Goal: Task Accomplishment & Management: Manage account settings

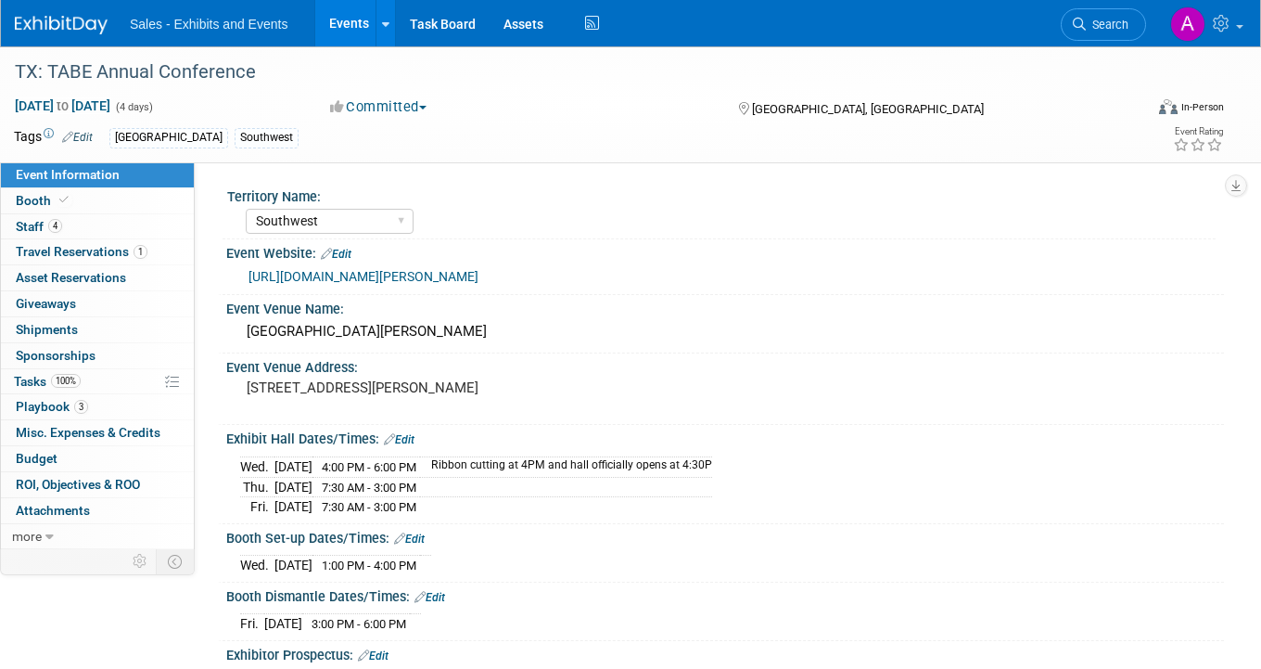
select select "Southwest"
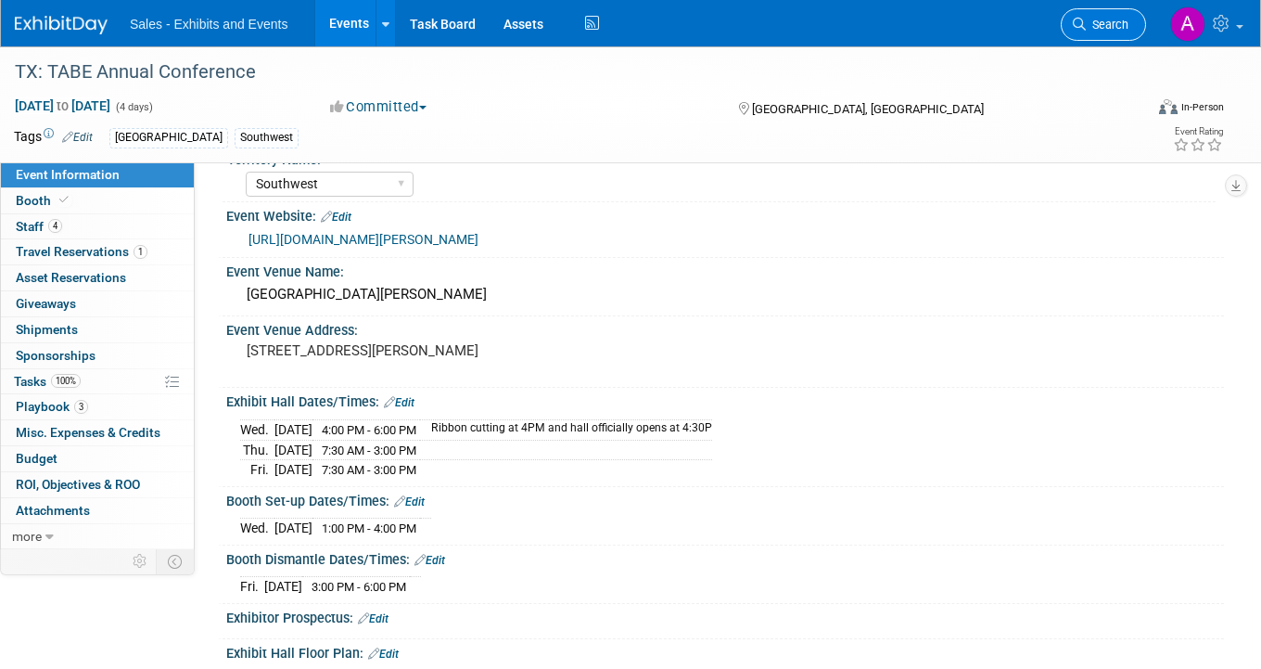
click at [1107, 22] on span "Search" at bounding box center [1107, 25] width 43 height 14
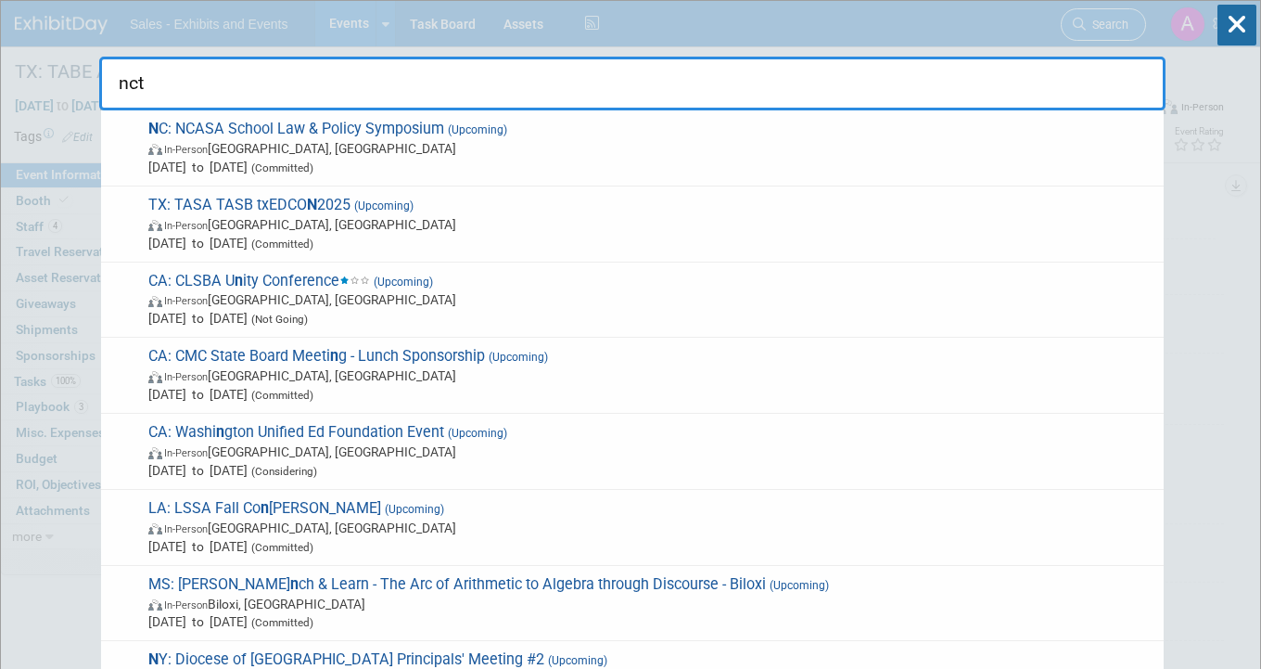
type input "nctm"
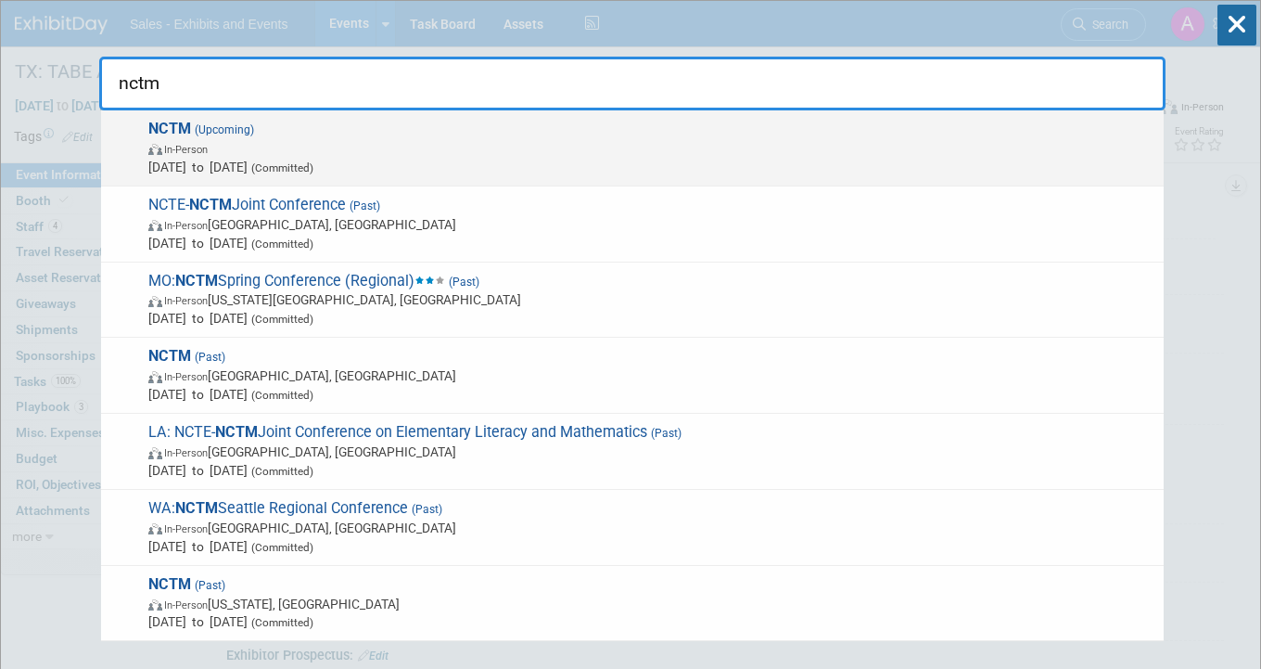
click at [547, 137] on span "NCTM (Upcoming) In-Person [DATE] to [DATE] (Committed)" at bounding box center [649, 148] width 1012 height 57
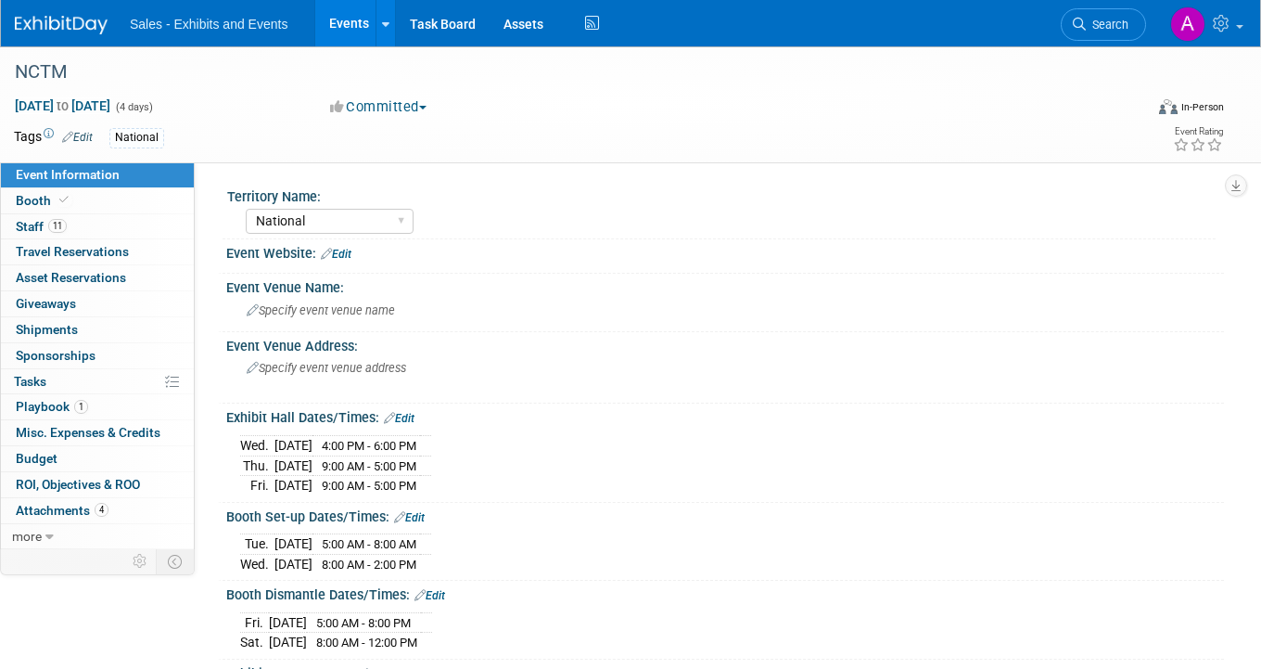
select select "National"
click at [89, 224] on link "11 Staff 11" at bounding box center [97, 226] width 193 height 25
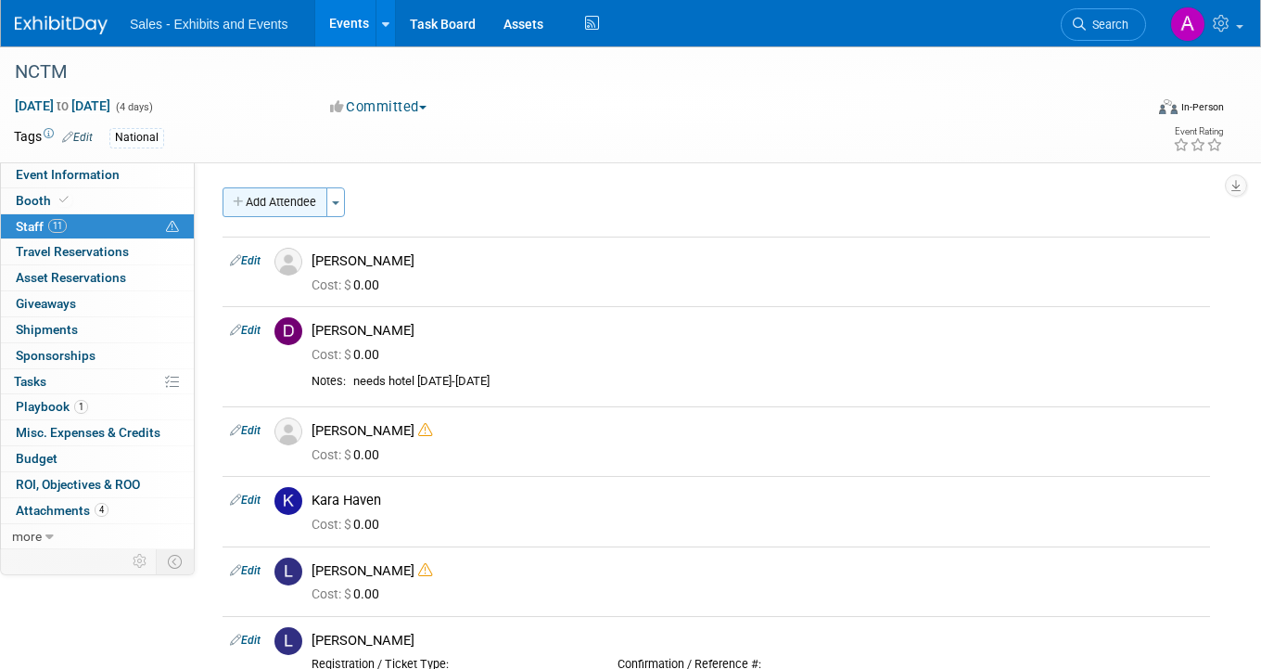
click at [292, 207] on button "Add Attendee" at bounding box center [275, 202] width 105 height 30
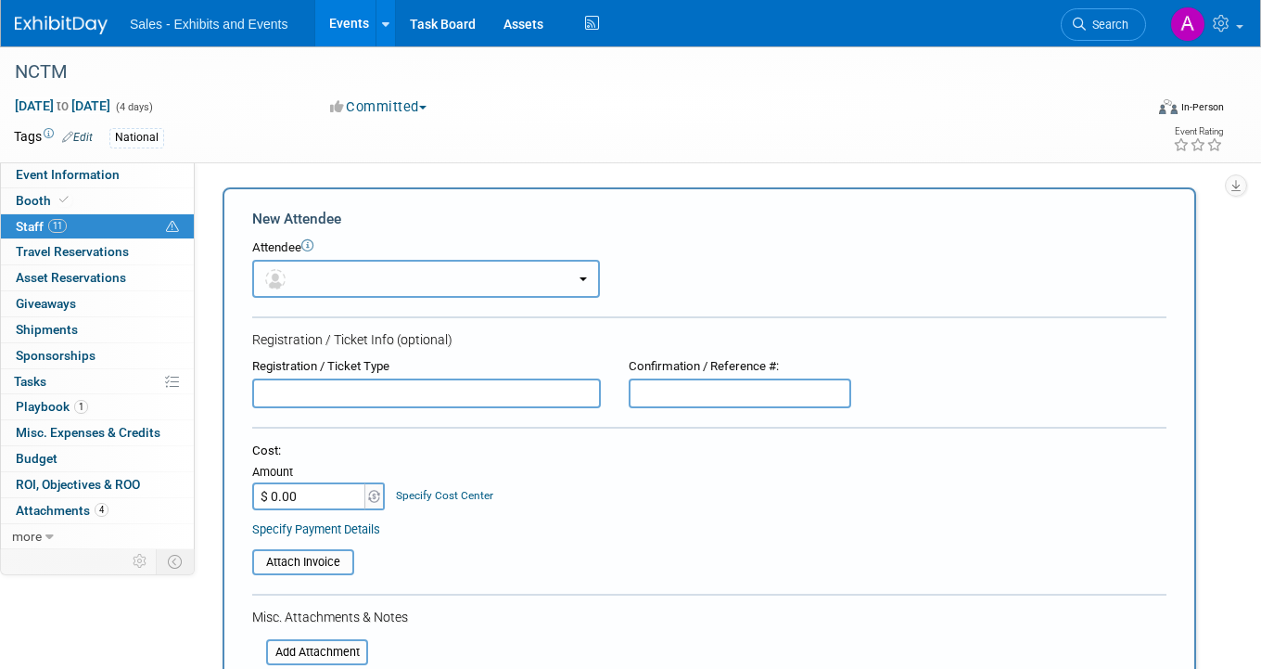
click at [465, 283] on button "button" at bounding box center [426, 279] width 348 height 38
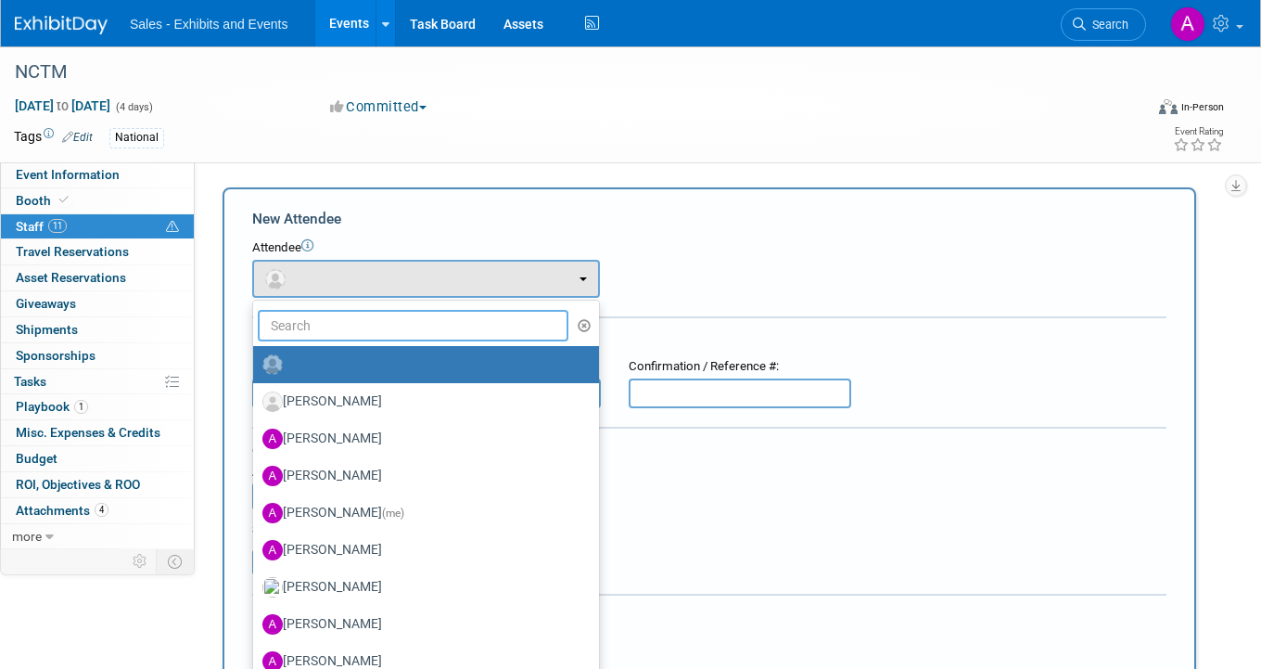
click at [408, 331] on input "text" at bounding box center [413, 326] width 311 height 32
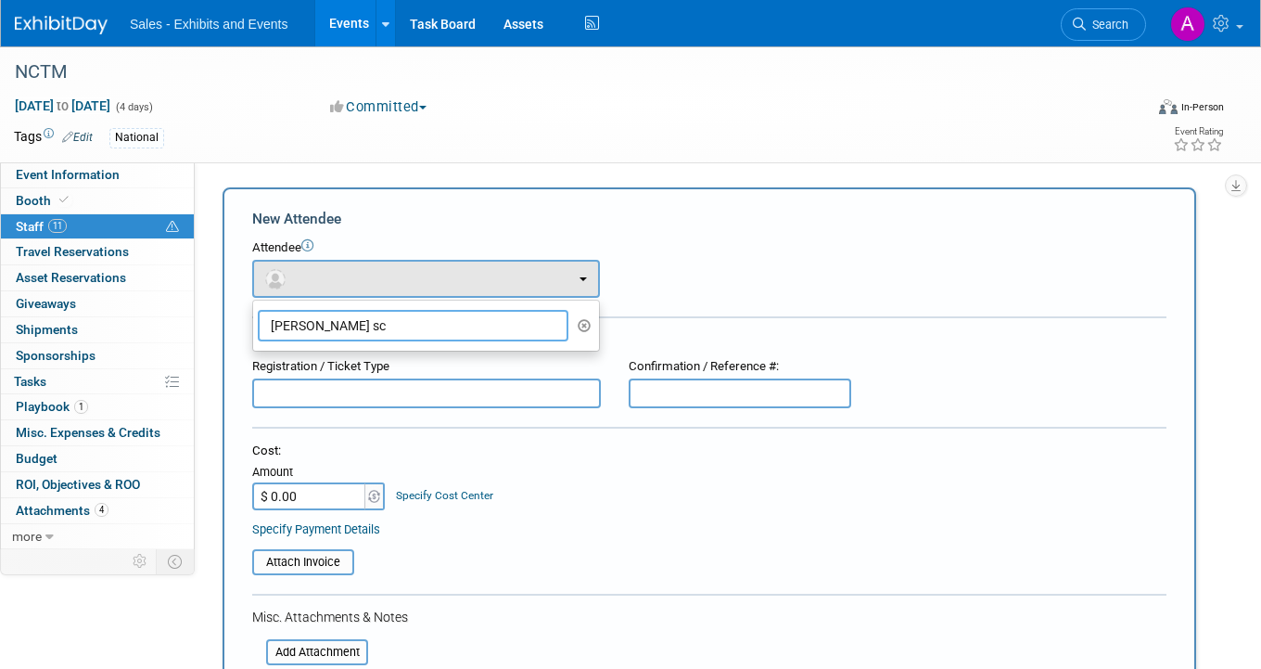
type input "Dan sch"
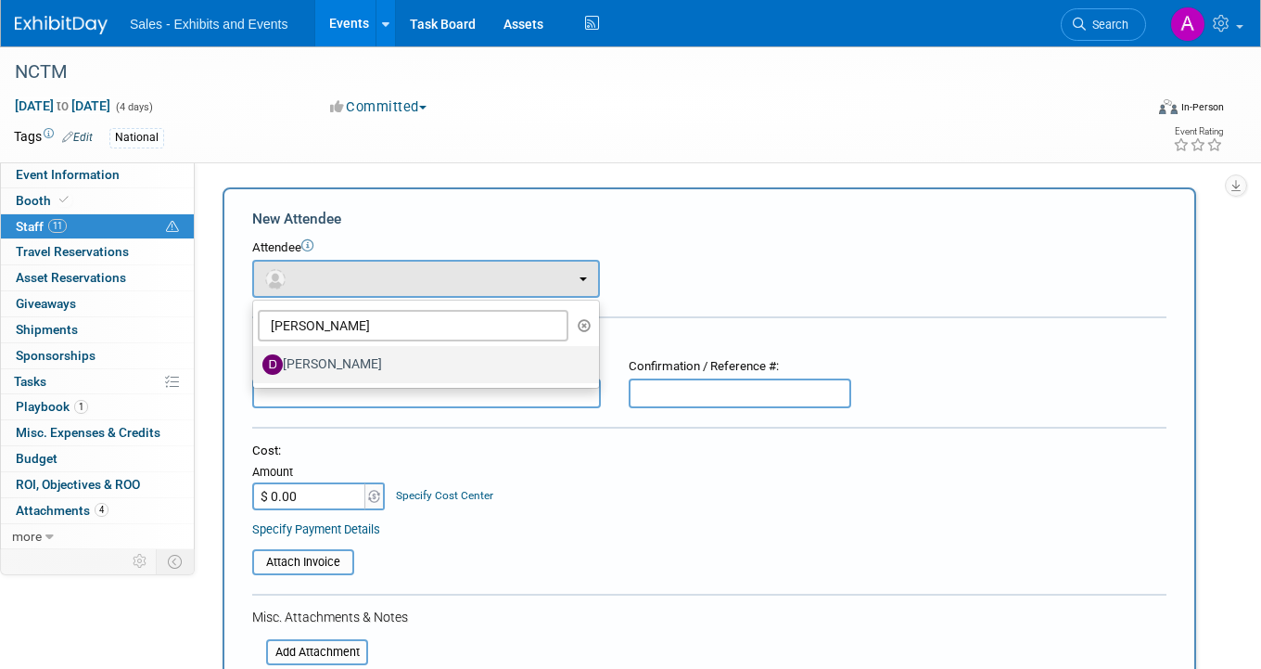
click at [401, 366] on label "[PERSON_NAME]" at bounding box center [421, 365] width 318 height 30
click at [256, 366] on input "[PERSON_NAME]" at bounding box center [250, 362] width 12 height 12
select select "10bd5928-0dce-4be9-a833-7ce61b6db308"
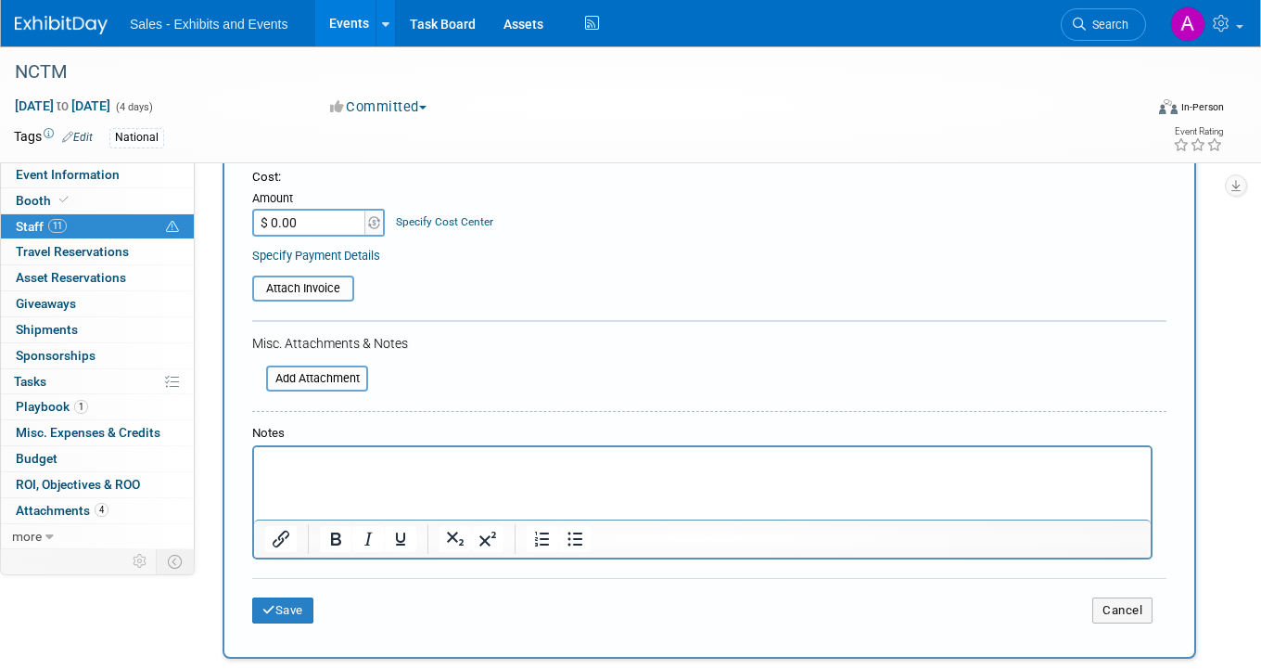
scroll to position [351, 0]
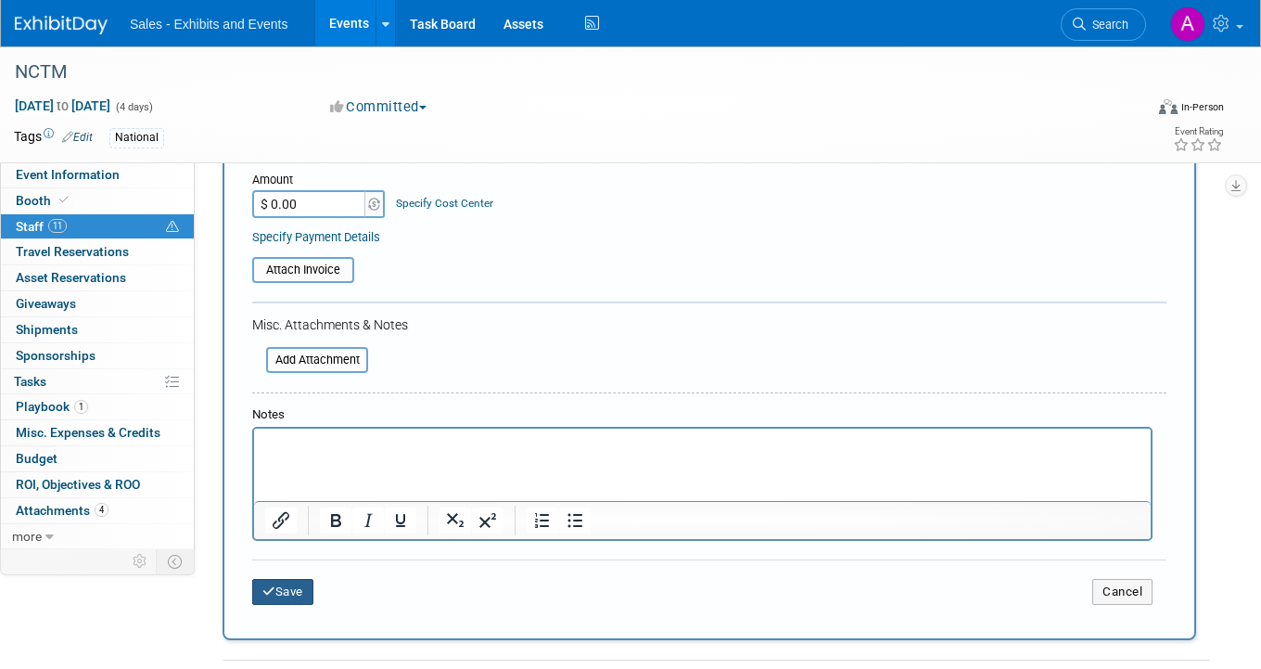
click at [287, 588] on button "Save" at bounding box center [282, 592] width 61 height 26
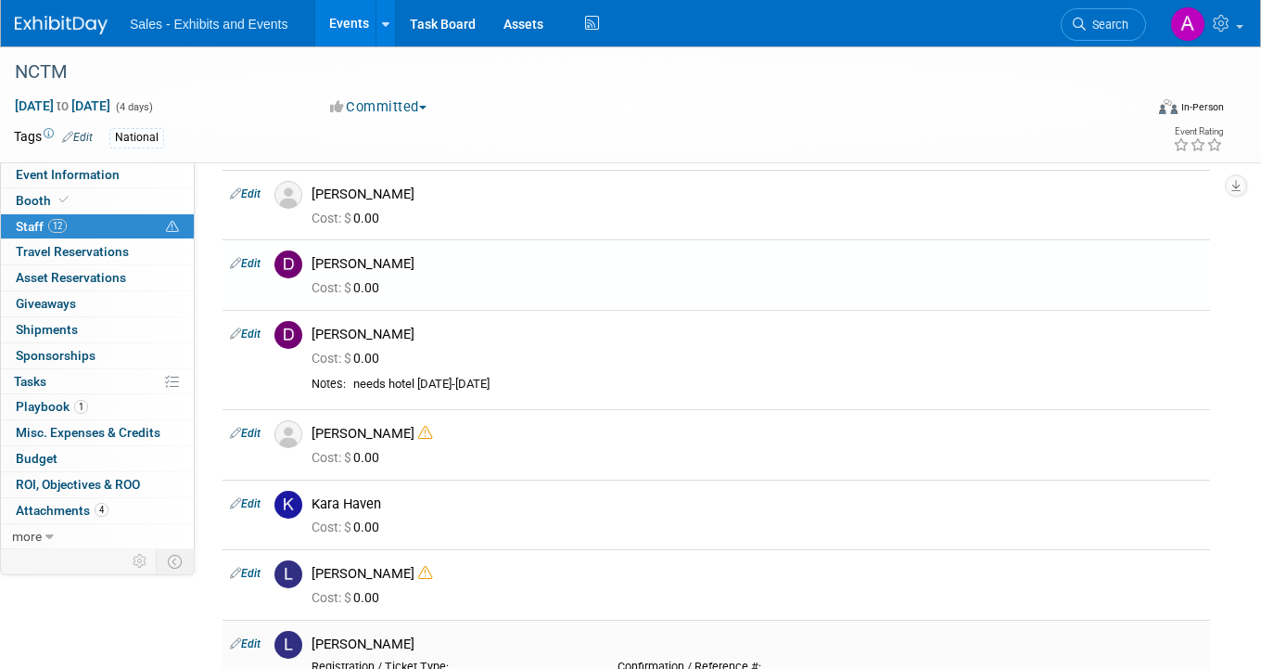
scroll to position [0, 0]
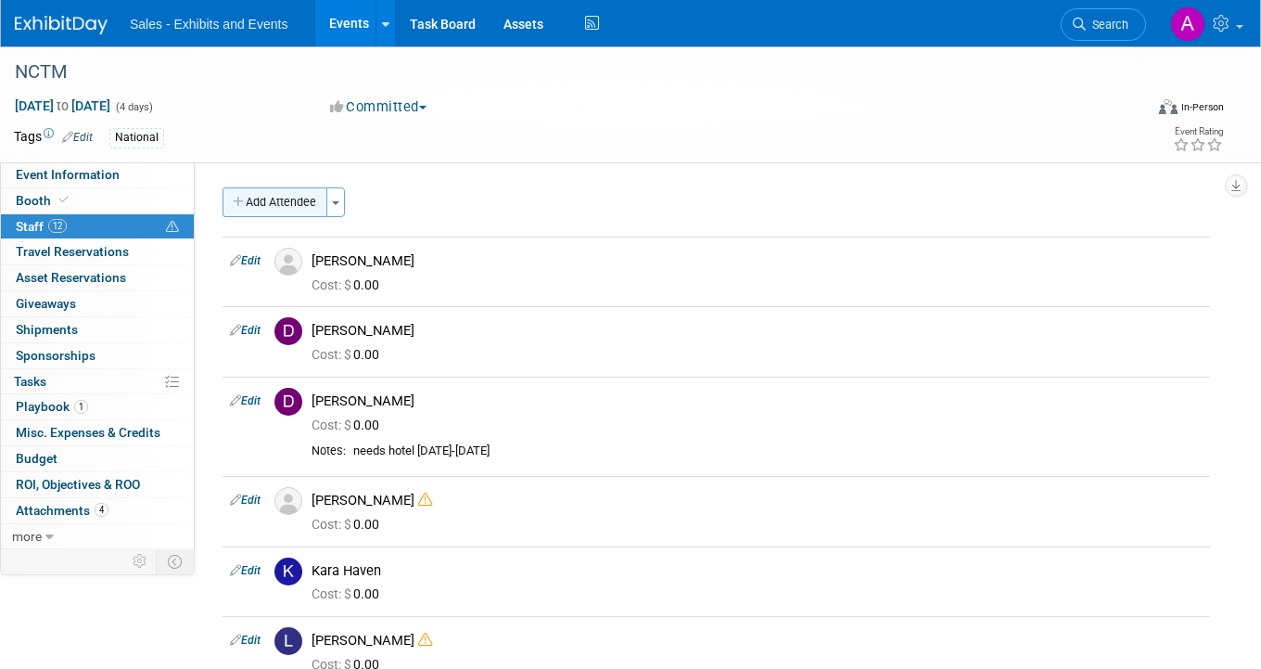
click at [283, 196] on button "Add Attendee" at bounding box center [275, 202] width 105 height 30
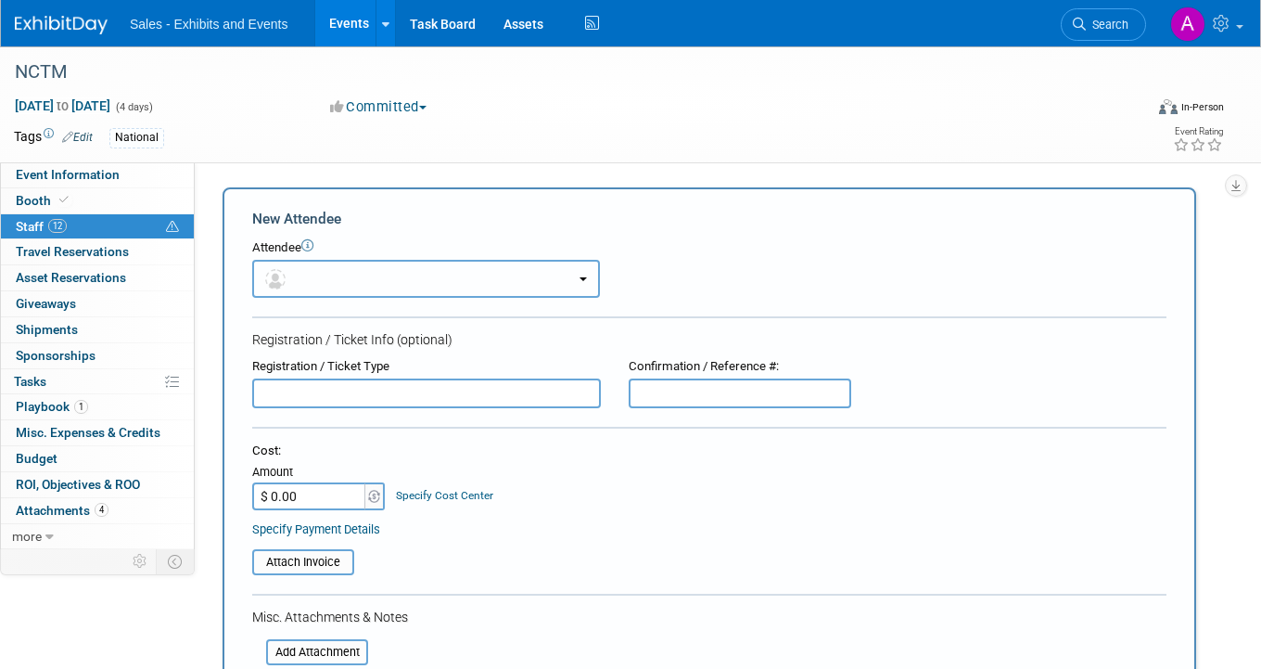
click at [411, 281] on button "button" at bounding box center [426, 279] width 348 height 38
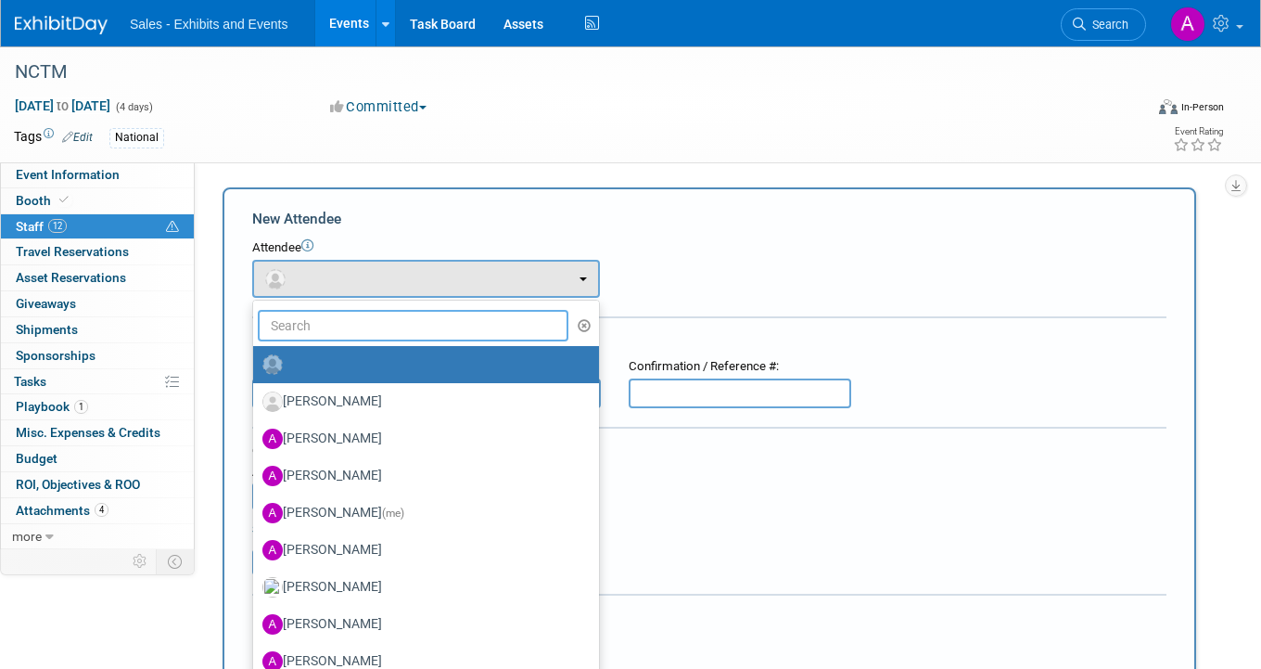
click at [397, 316] on input "text" at bounding box center [413, 326] width 311 height 32
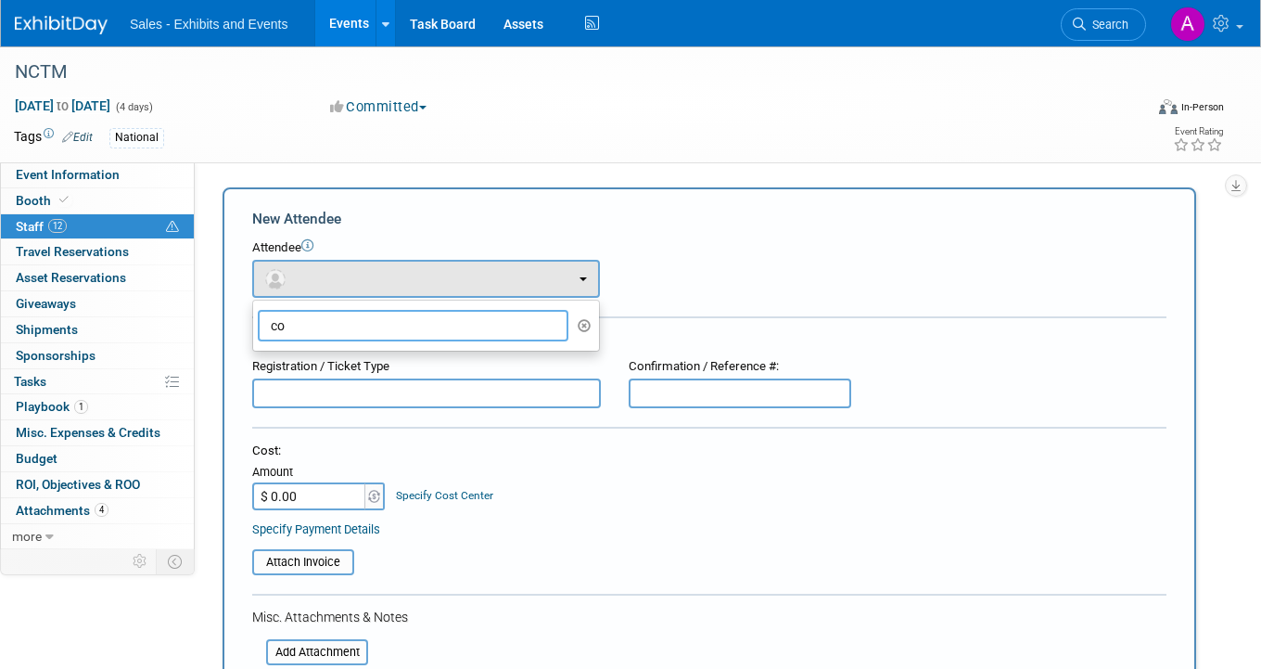
type input "c"
type input "b"
type input "w"
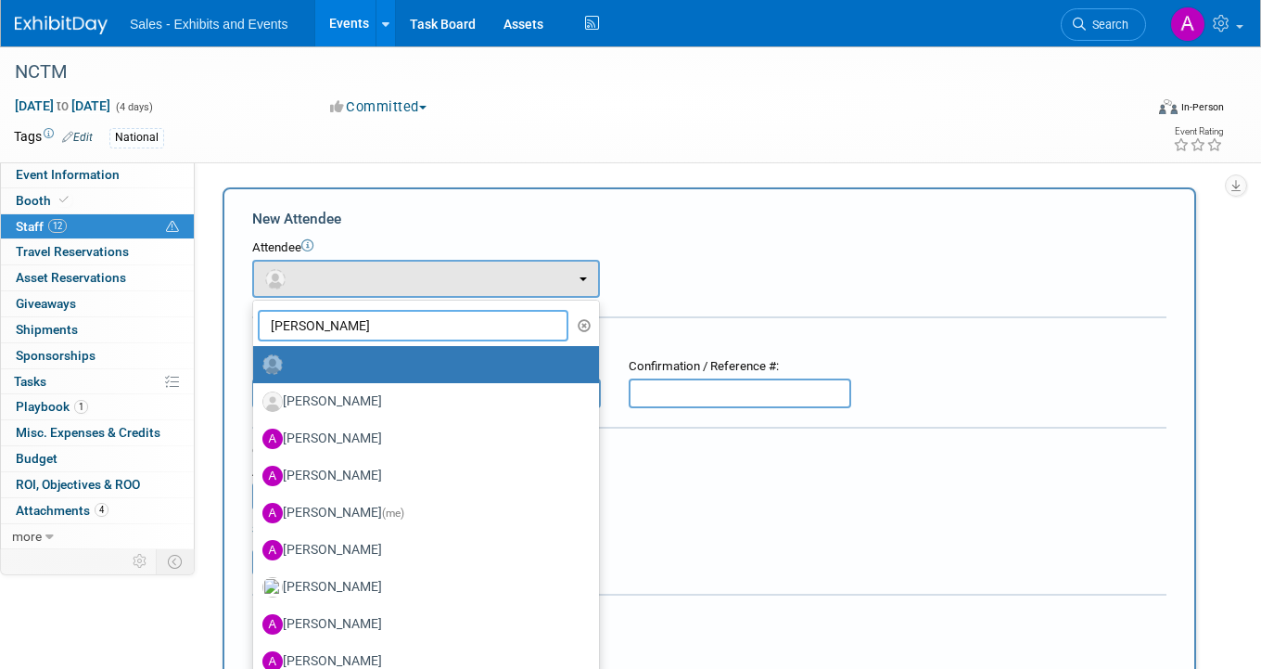
type input "carly"
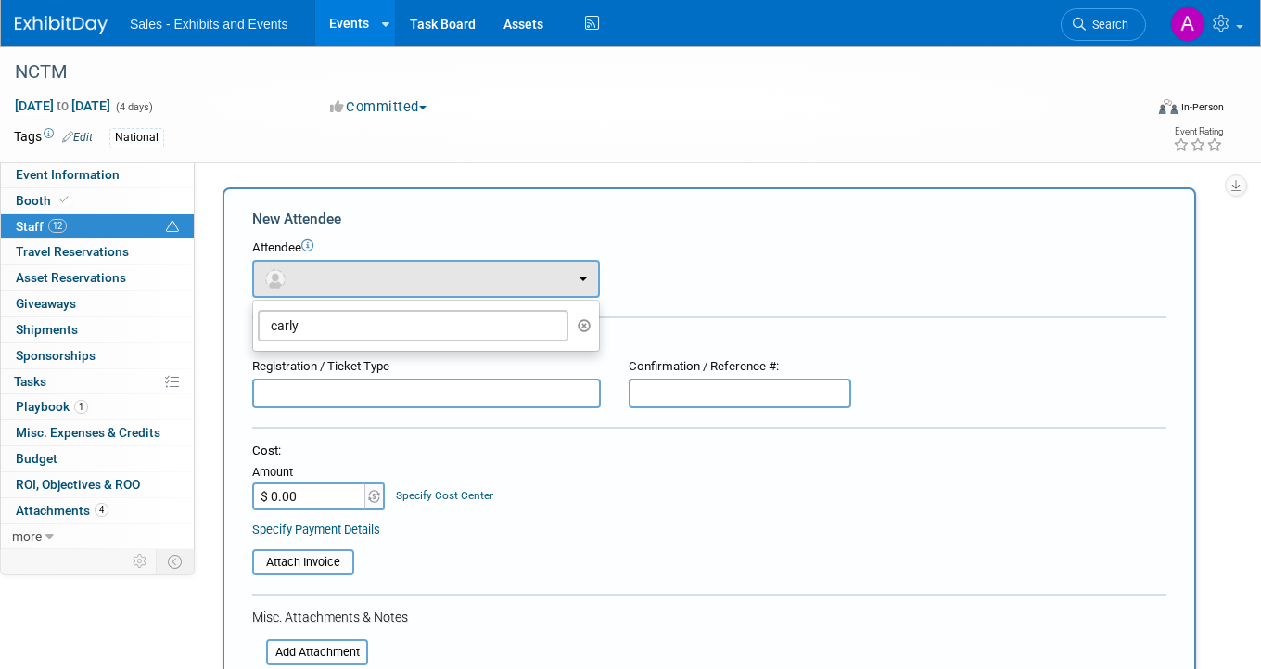
click at [614, 153] on div "Tags Edit National Event Rating" at bounding box center [619, 140] width 1238 height 32
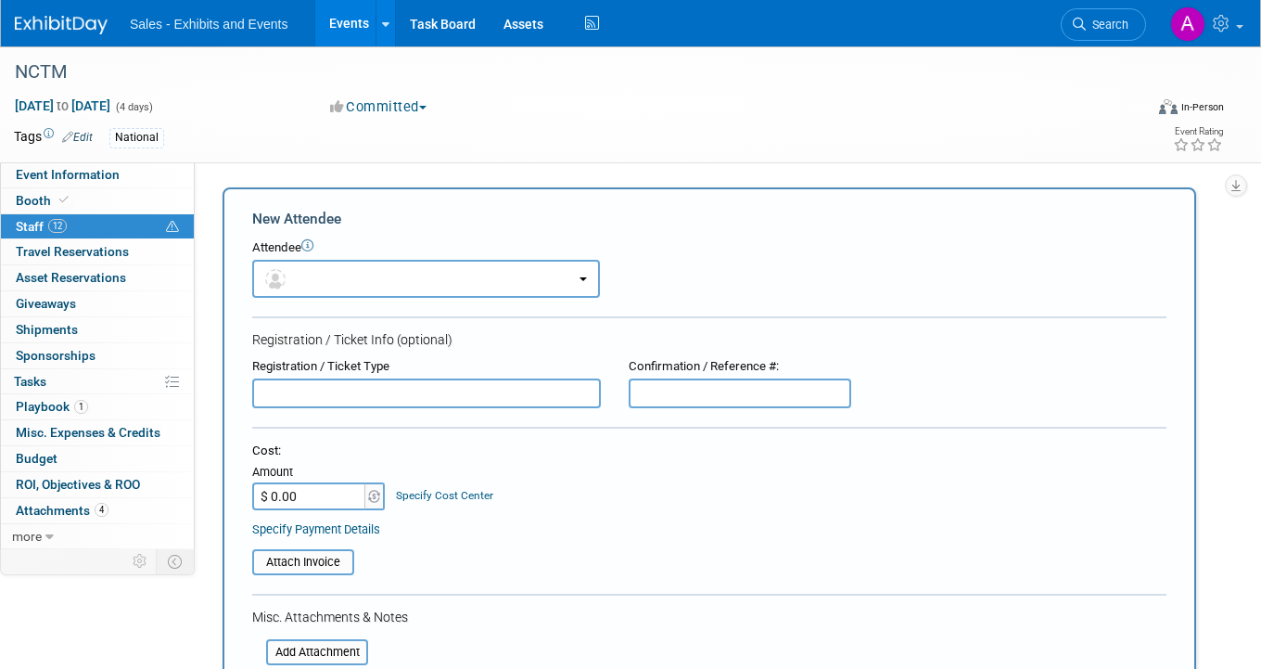
click at [653, 137] on div "National" at bounding box center [563, 138] width 909 height 20
click at [1244, 17] on link at bounding box center [1205, 23] width 91 height 46
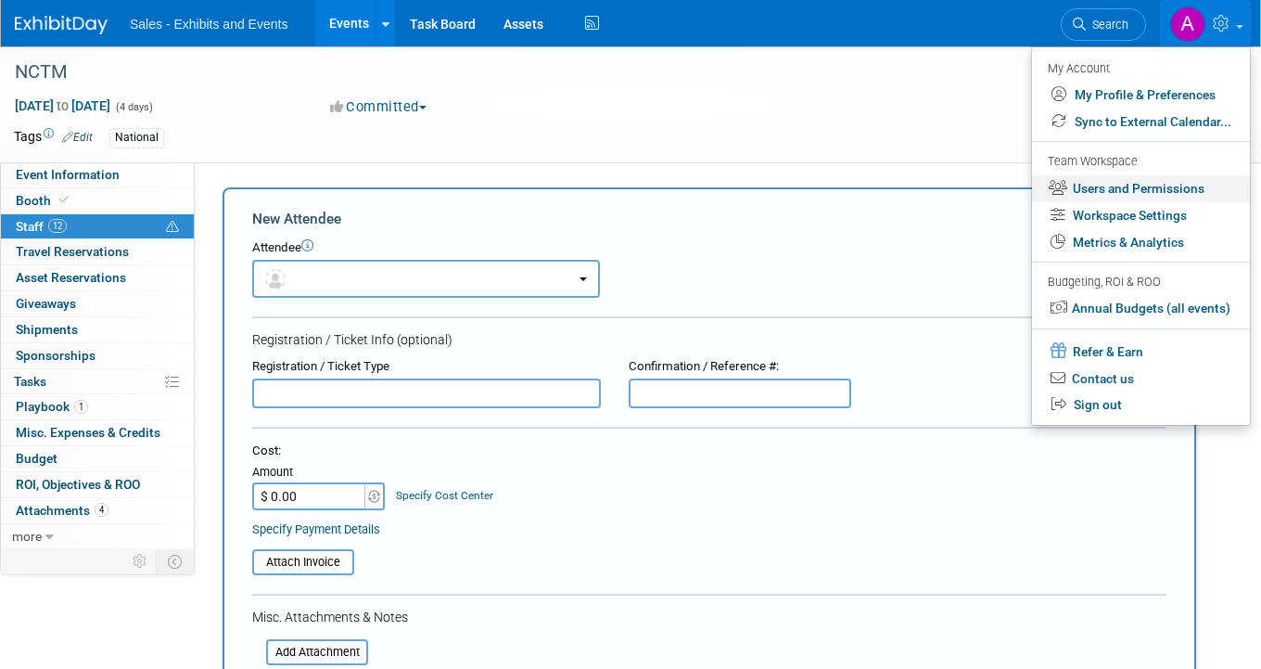
click at [1128, 198] on link "Users and Permissions" at bounding box center [1141, 188] width 218 height 27
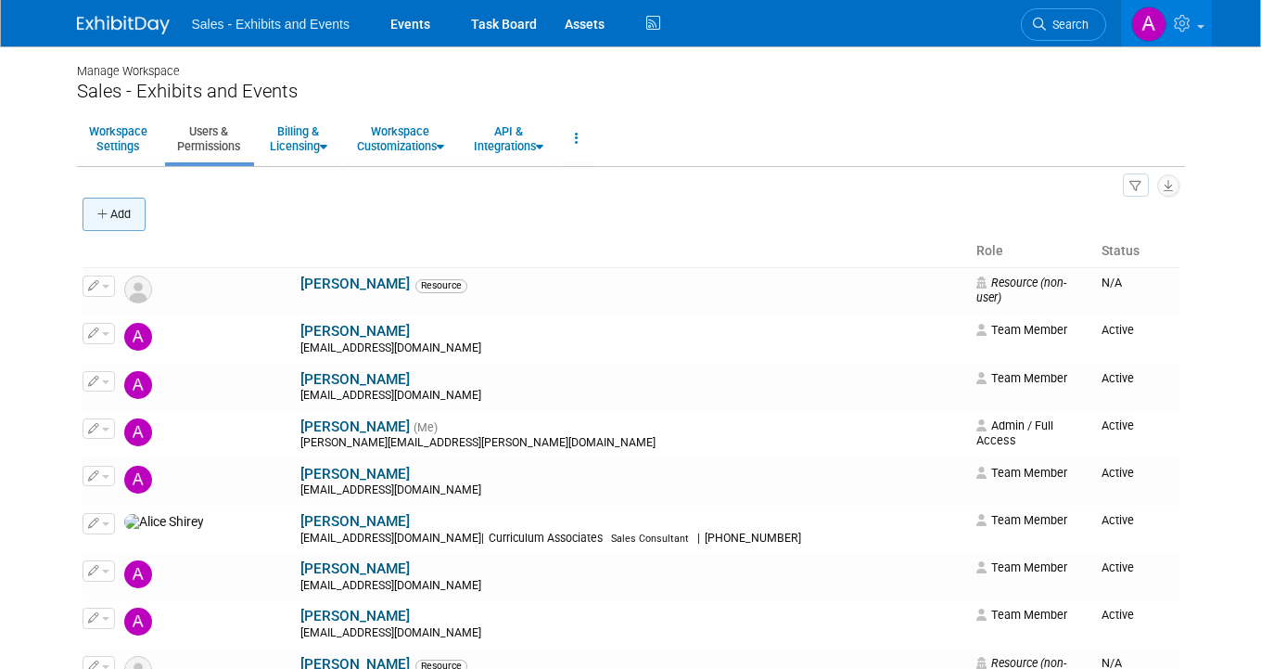
click at [128, 224] on button "Add" at bounding box center [114, 214] width 63 height 33
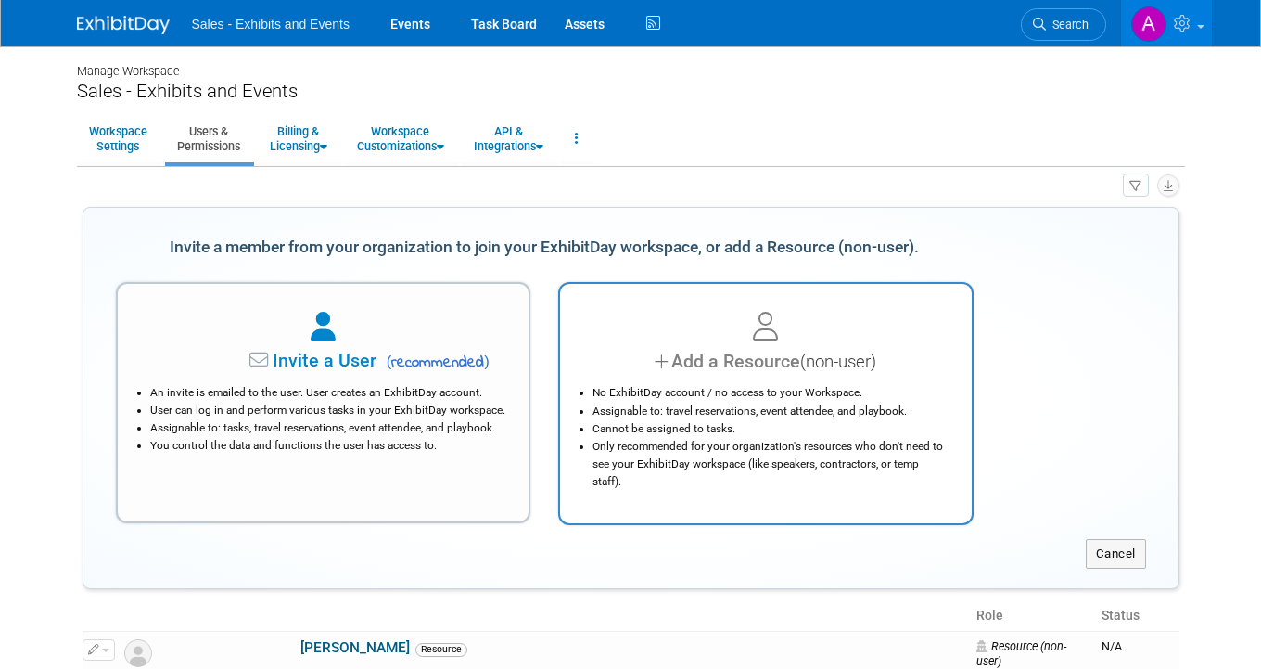
click at [720, 391] on li "No ExhibitDay account / no access to your Workspace." at bounding box center [771, 393] width 356 height 18
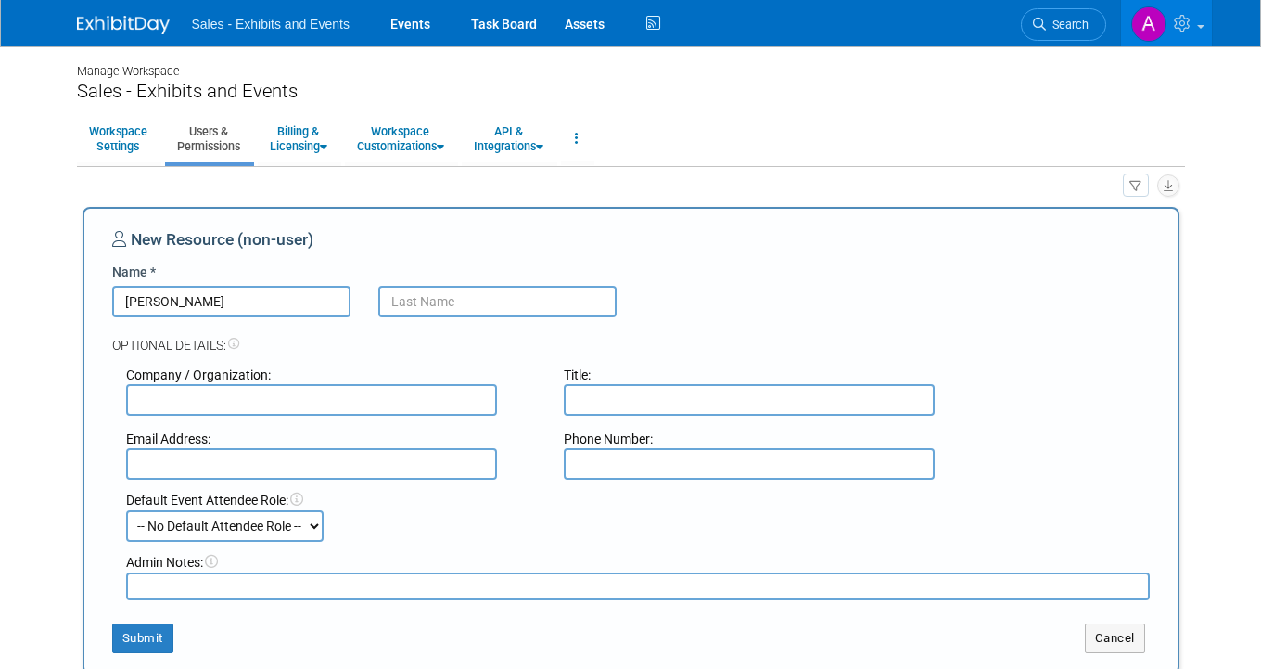
type input "Courtney"
type input "Woodberry"
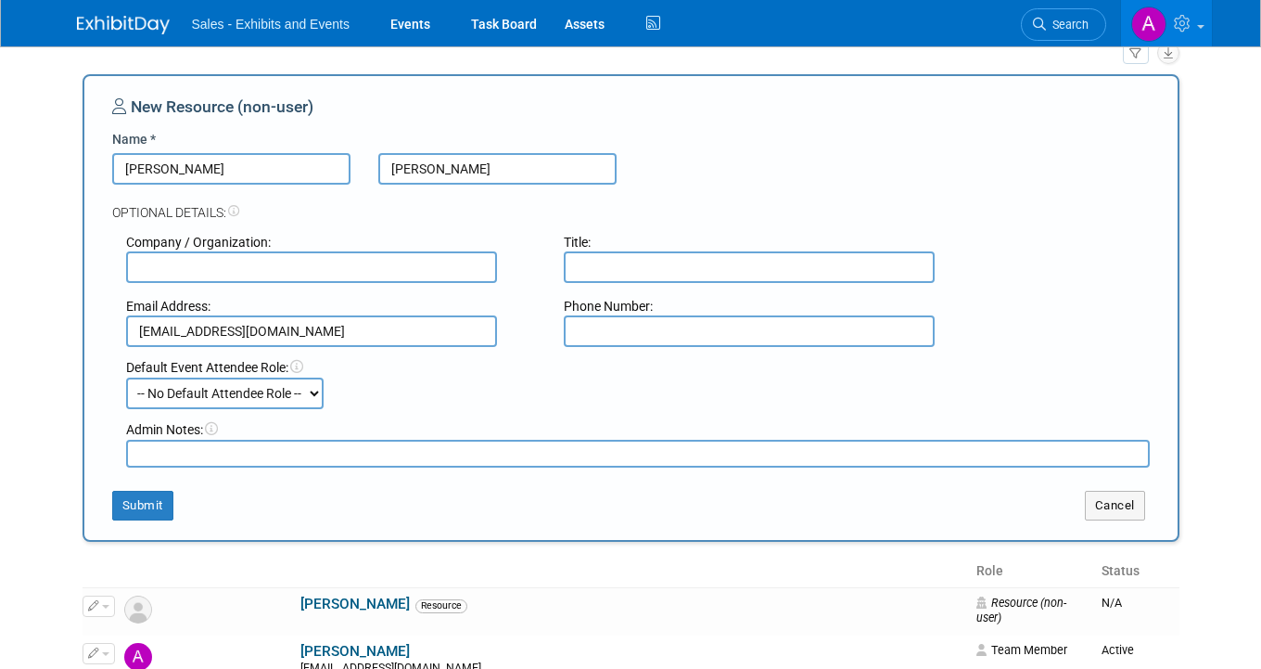
scroll to position [147, 0]
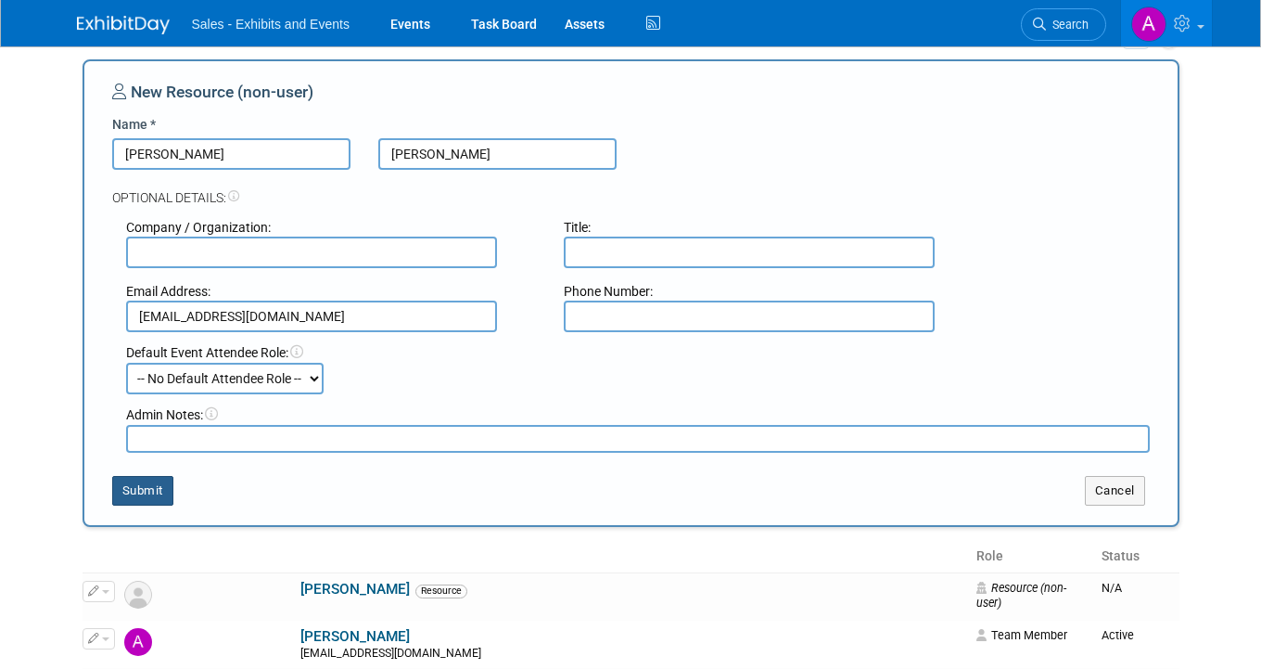
type input "cwoodberry@cainc.com"
click at [162, 496] on button "Submit" at bounding box center [142, 491] width 61 height 30
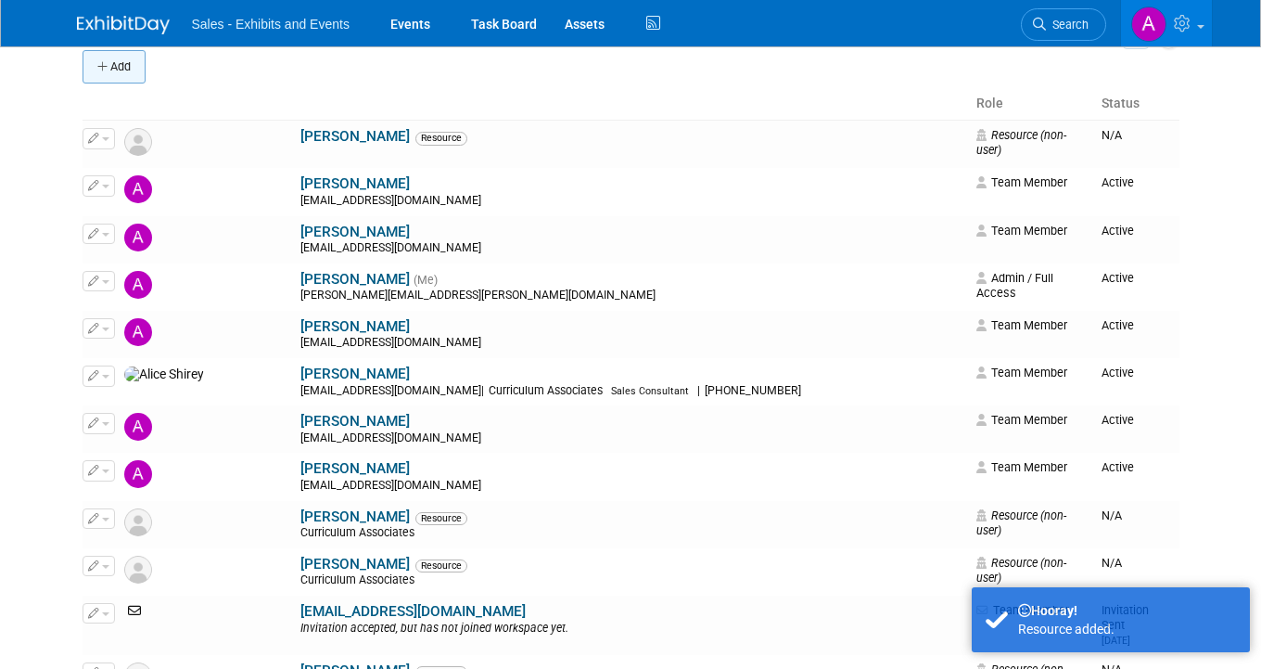
click at [146, 65] on button "Add" at bounding box center [114, 66] width 63 height 33
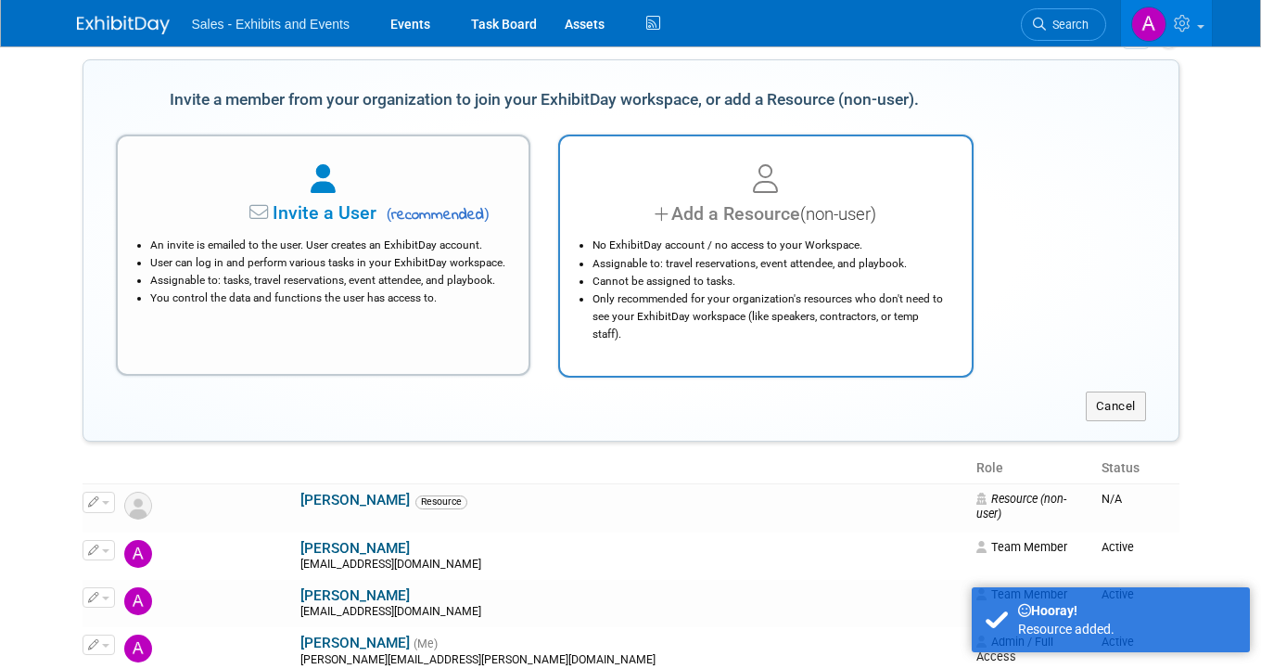
click at [746, 274] on li "Cannot be assigned to tasks." at bounding box center [771, 282] width 356 height 18
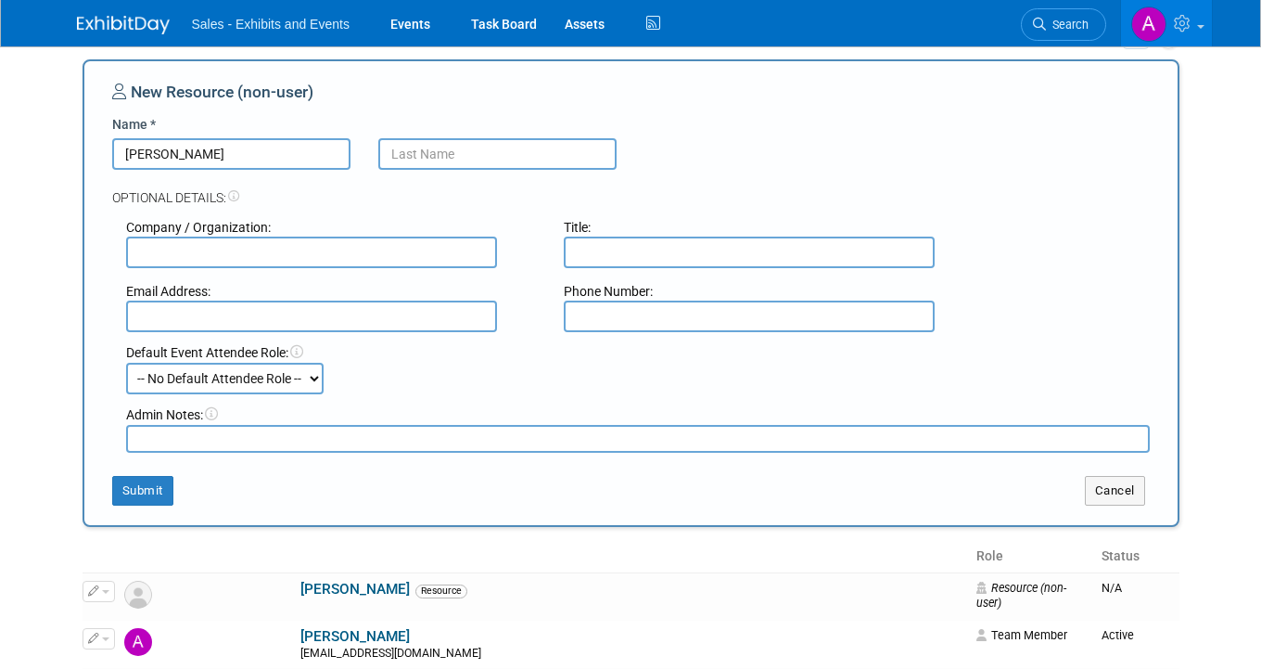
type input "Brittany"
type input "Worthy"
type input "bworthy@cainc.com"
click at [164, 485] on button "Submit" at bounding box center [142, 491] width 61 height 30
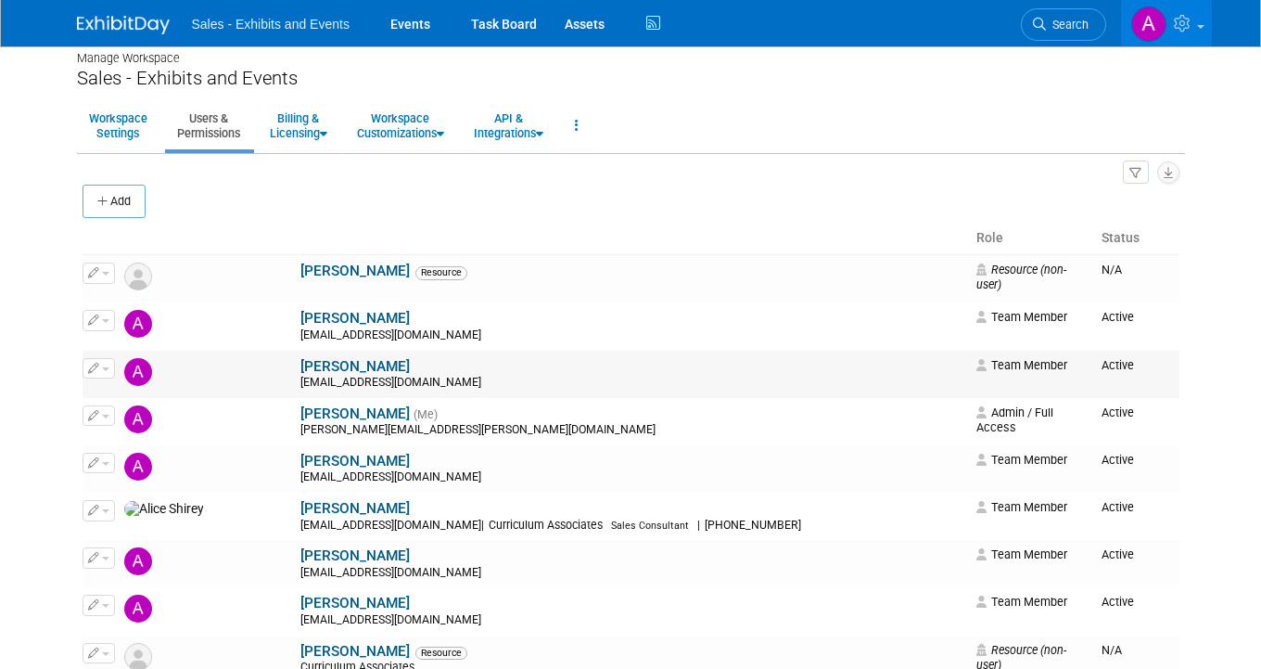
scroll to position [0, 0]
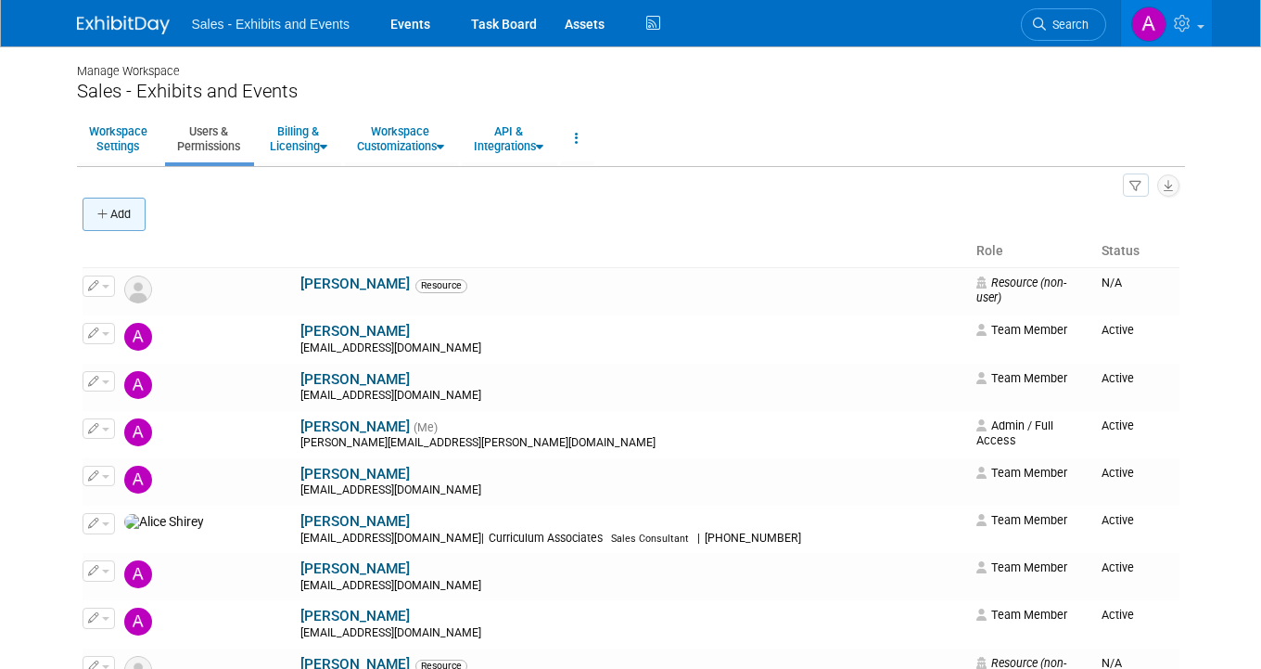
click at [101, 217] on icon "button" at bounding box center [103, 215] width 13 height 12
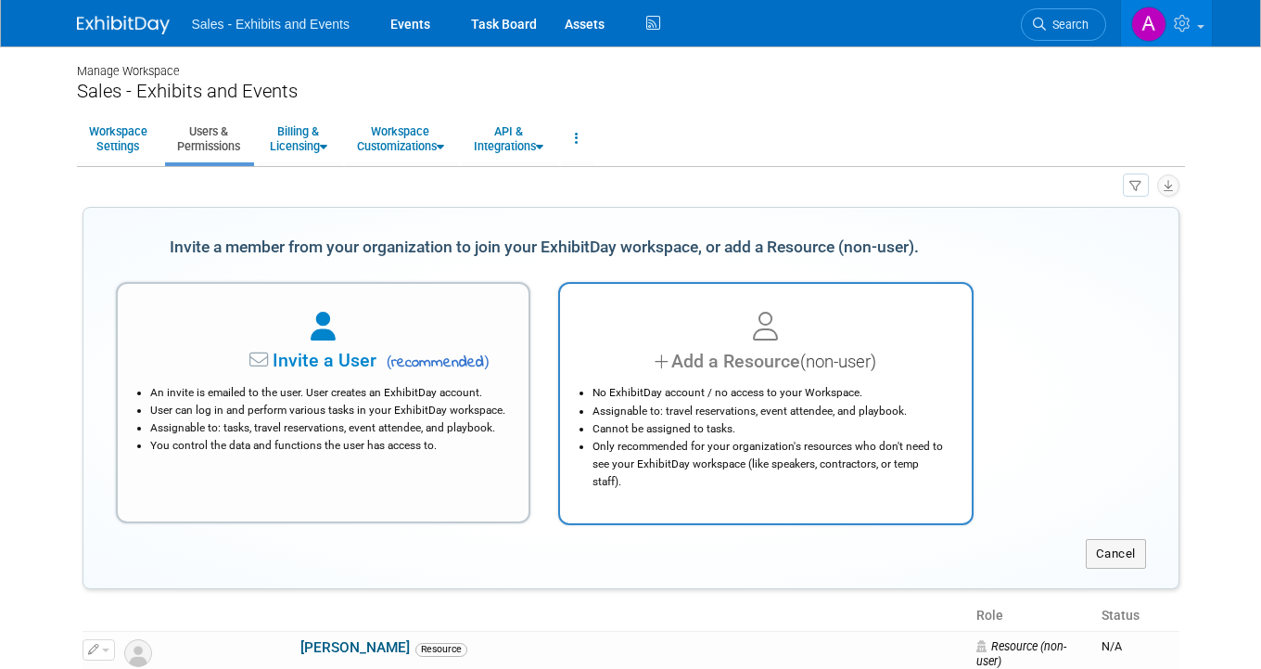
click at [634, 365] on div "Add a Resource (non-user)" at bounding box center [765, 361] width 365 height 27
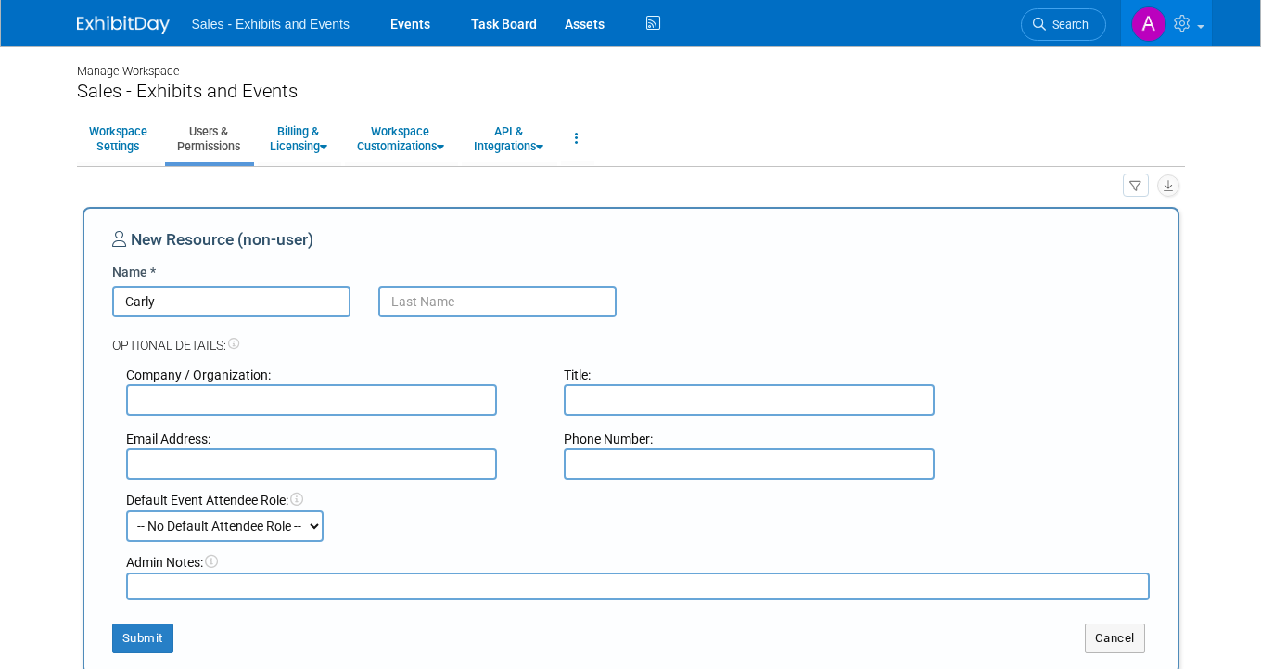
type input "Carly"
type input "Poland"
click at [384, 463] on input "text" at bounding box center [311, 464] width 371 height 32
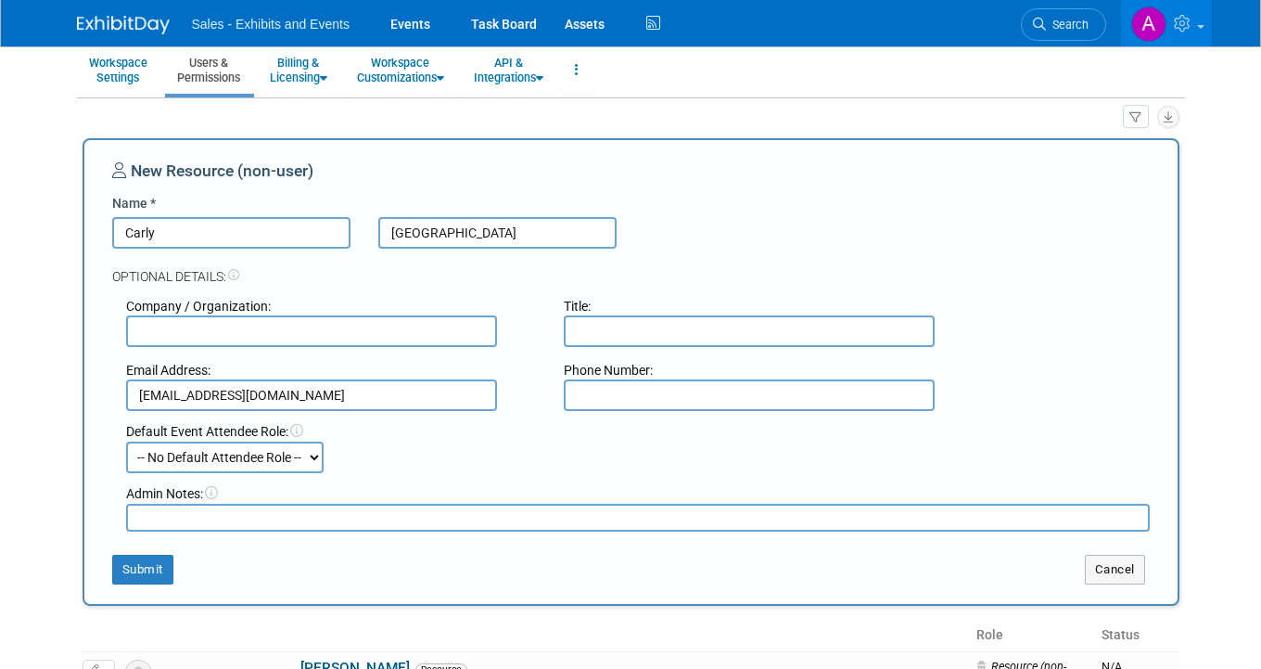
scroll to position [97, 0]
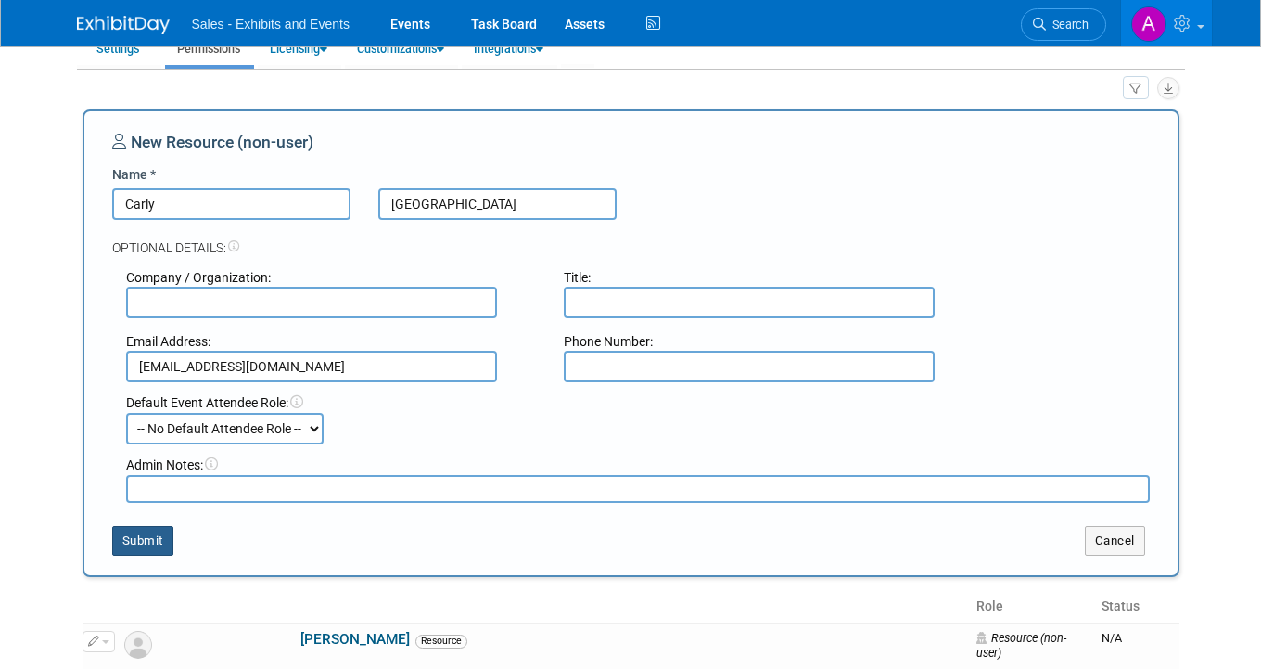
type input "cpoland@cainc.com"
click at [151, 538] on button "Submit" at bounding box center [142, 541] width 61 height 30
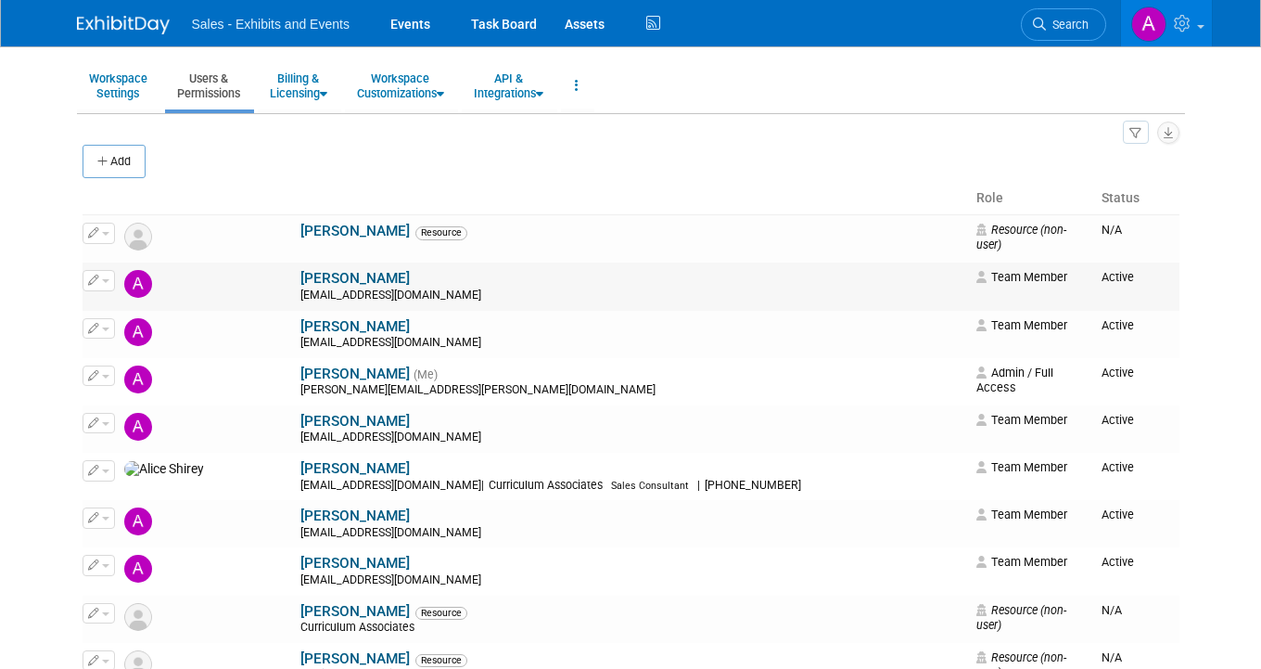
scroll to position [0, 0]
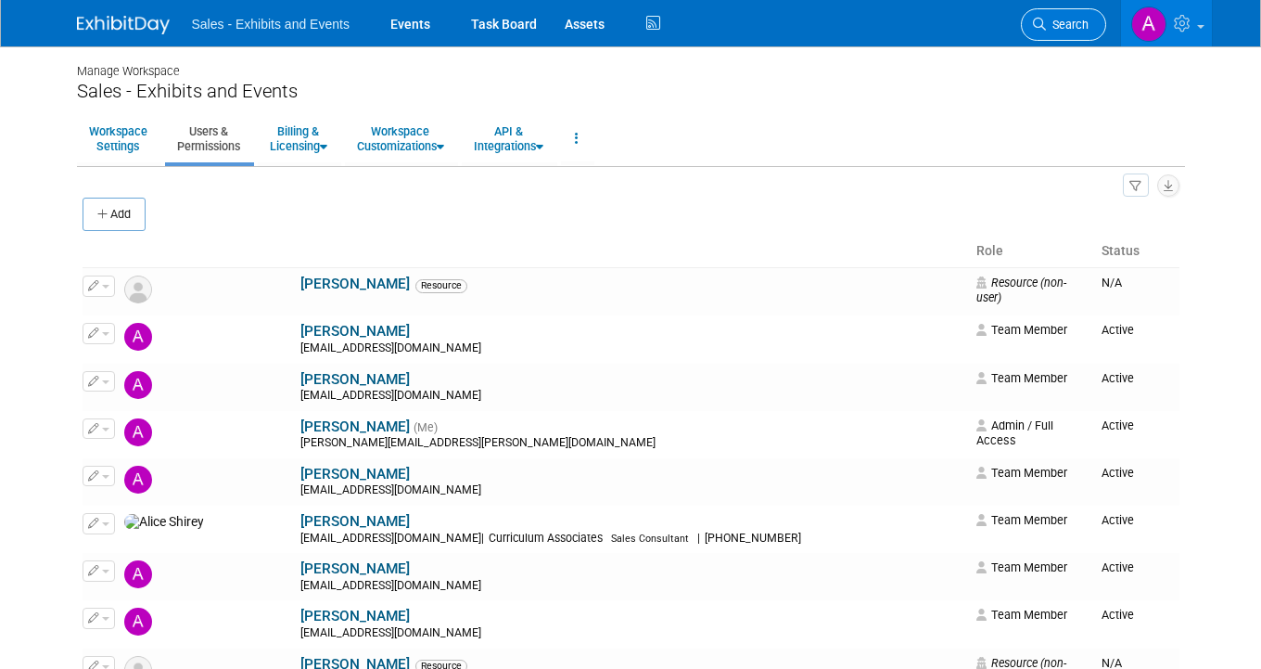
click at [1064, 29] on span "Search" at bounding box center [1067, 25] width 43 height 14
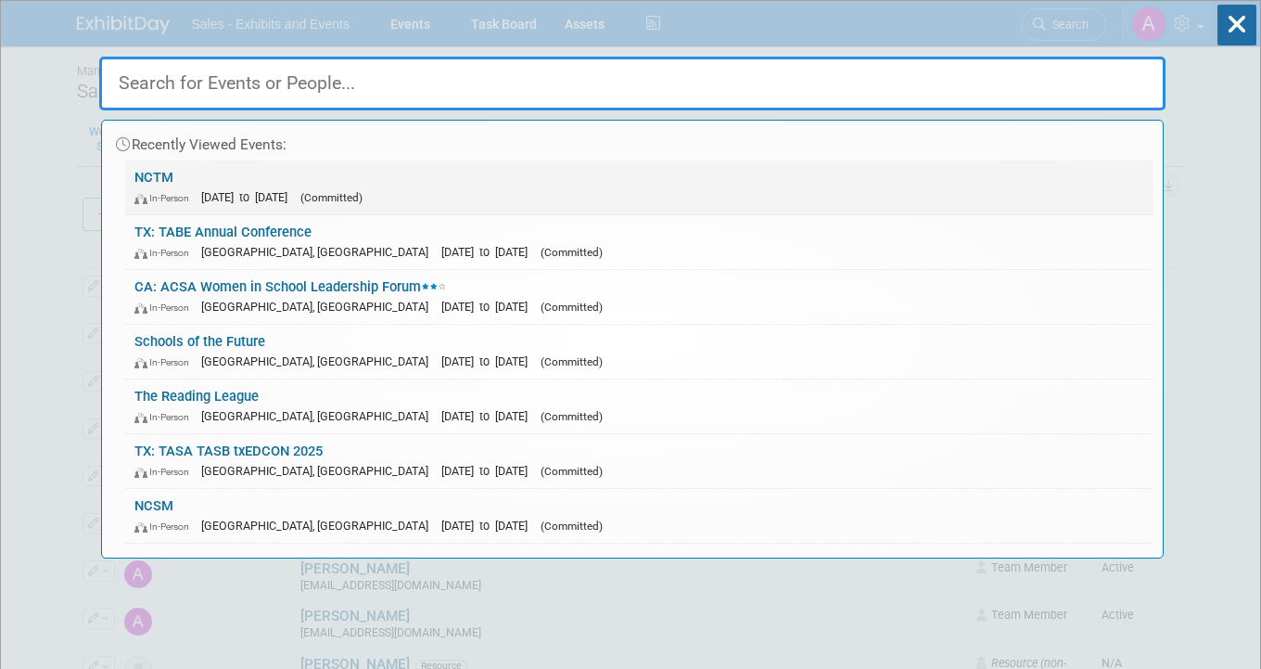
click at [833, 173] on link "NCTM In-Person Oct 15, 2025 to Oct 18, 2025 (Committed)" at bounding box center [639, 187] width 1028 height 54
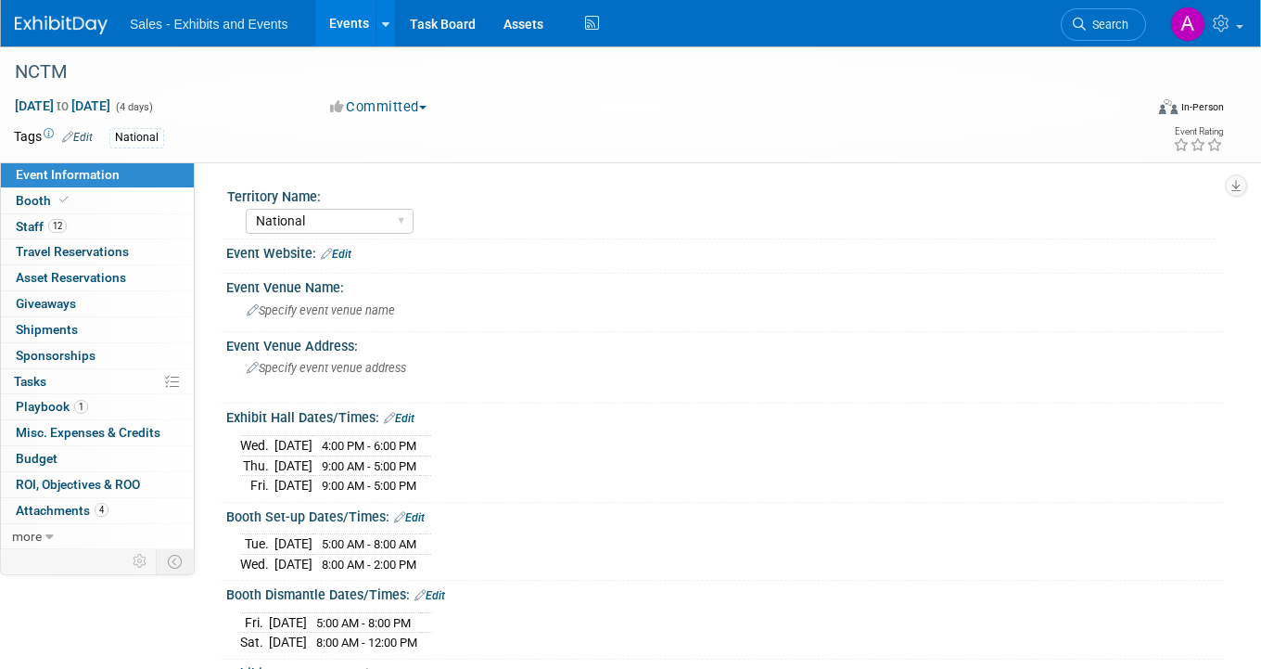
select select "National"
click at [134, 232] on link "12 Staff 12" at bounding box center [97, 226] width 193 height 25
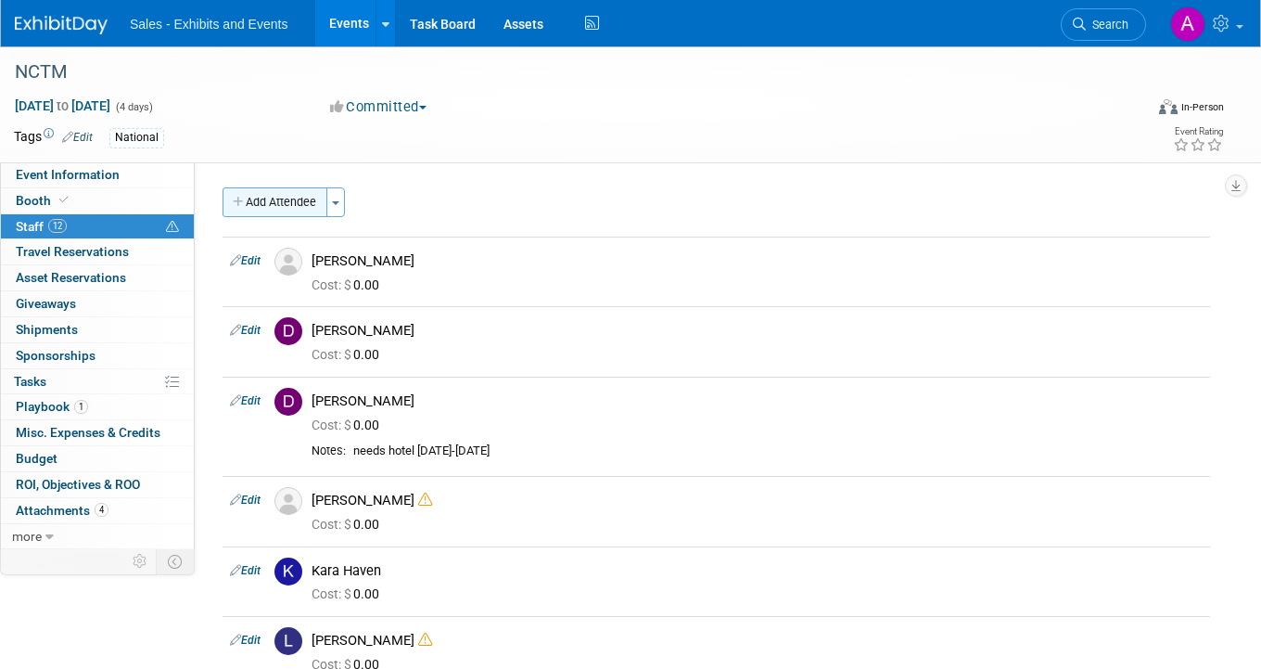
click at [287, 195] on button "Add Attendee" at bounding box center [275, 202] width 105 height 30
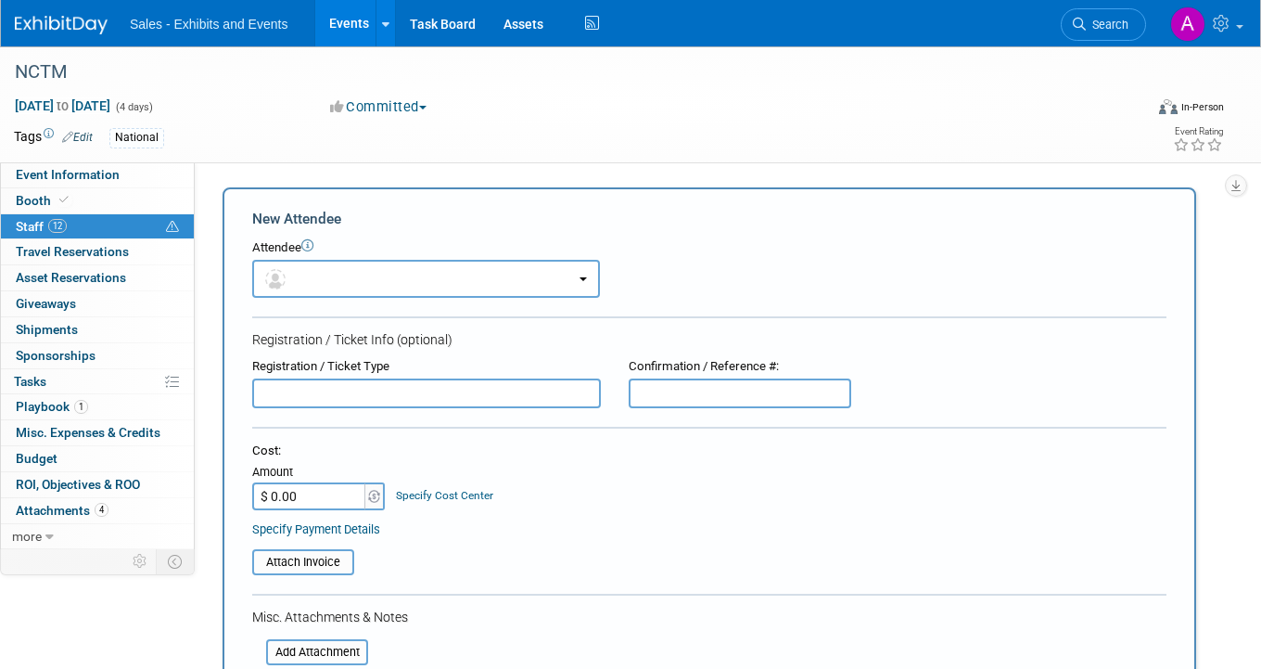
click at [893, 129] on div "National" at bounding box center [563, 138] width 909 height 20
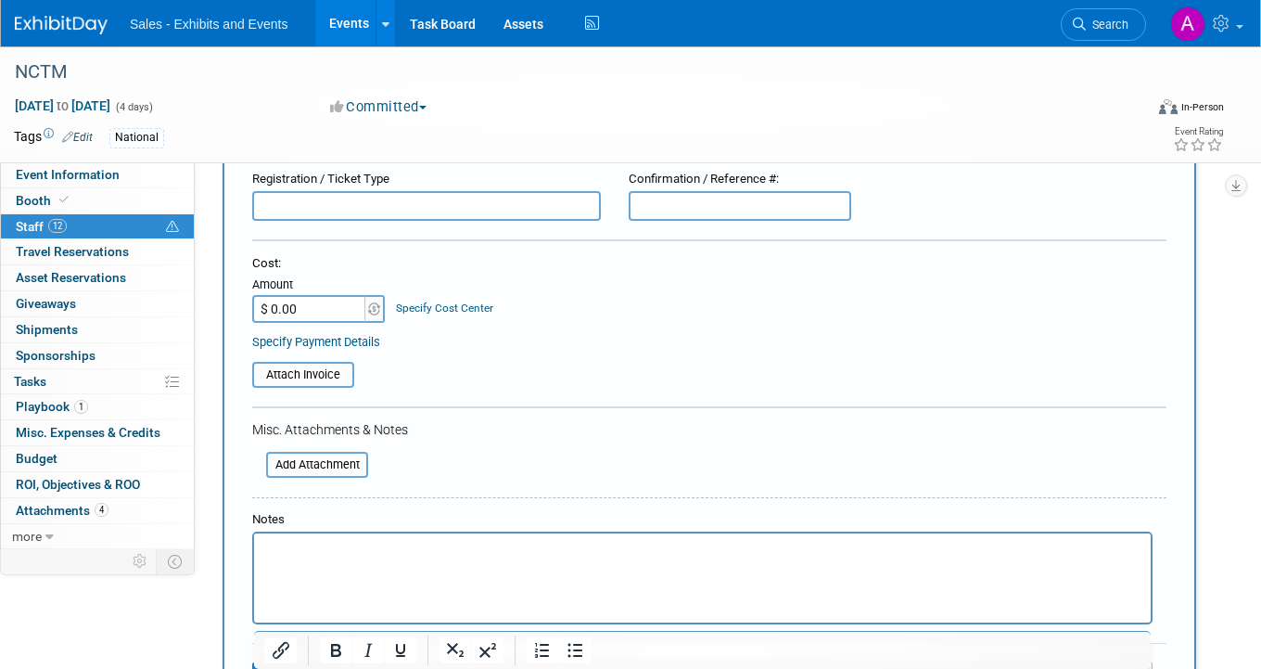
scroll to position [280, 0]
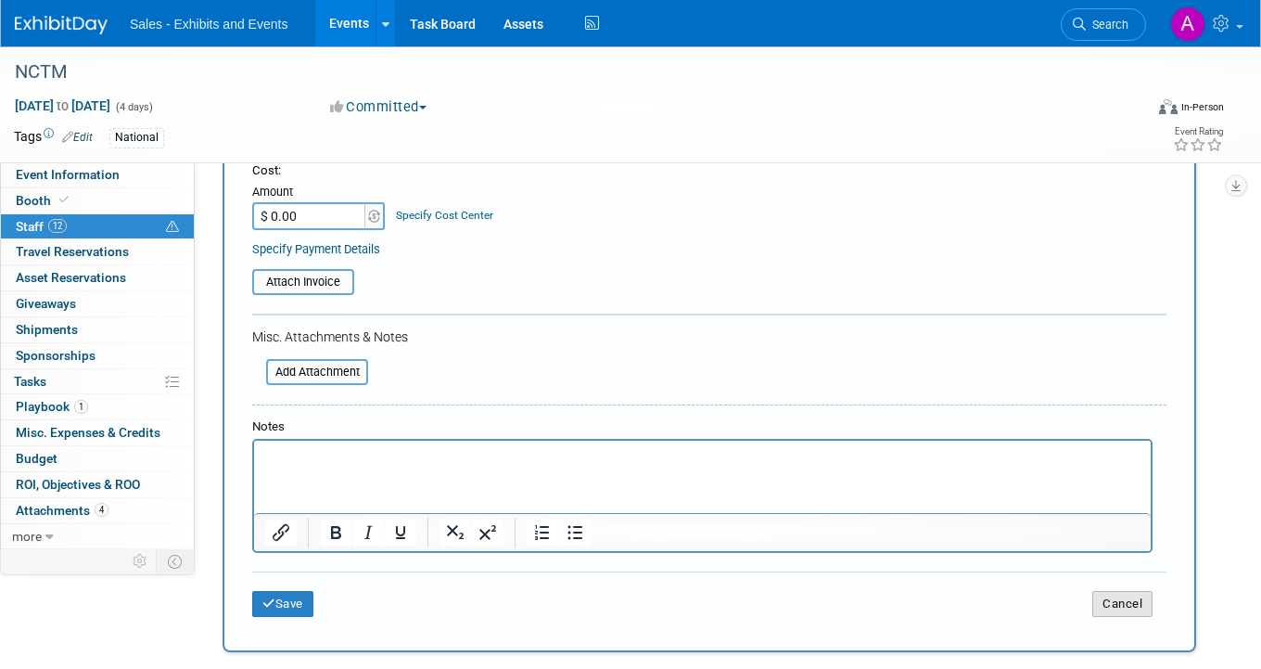
click at [1149, 612] on button "Cancel" at bounding box center [1122, 604] width 60 height 26
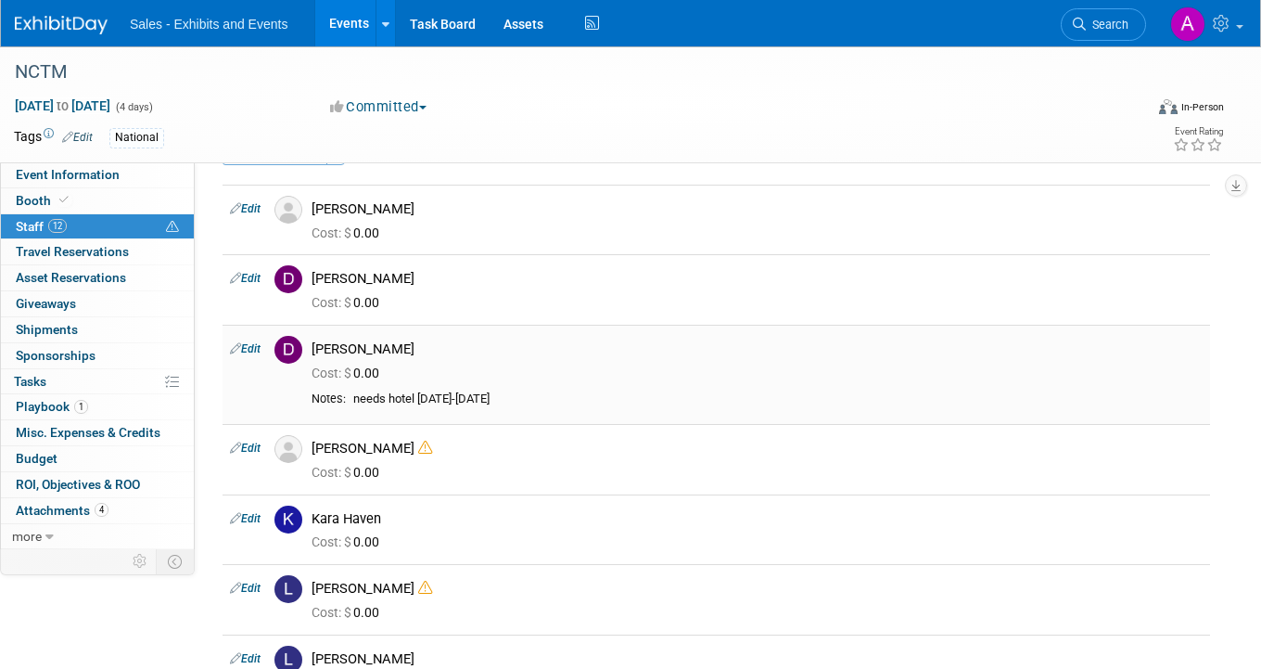
scroll to position [0, 0]
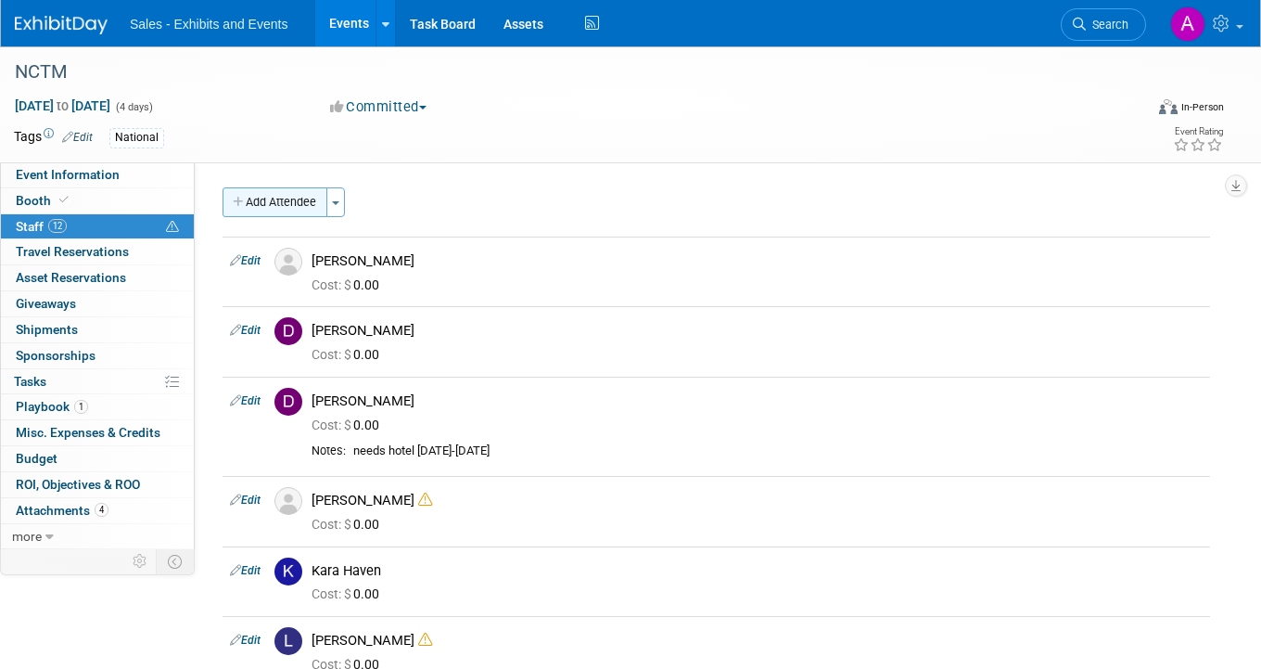
click at [284, 204] on button "Add Attendee" at bounding box center [275, 202] width 105 height 30
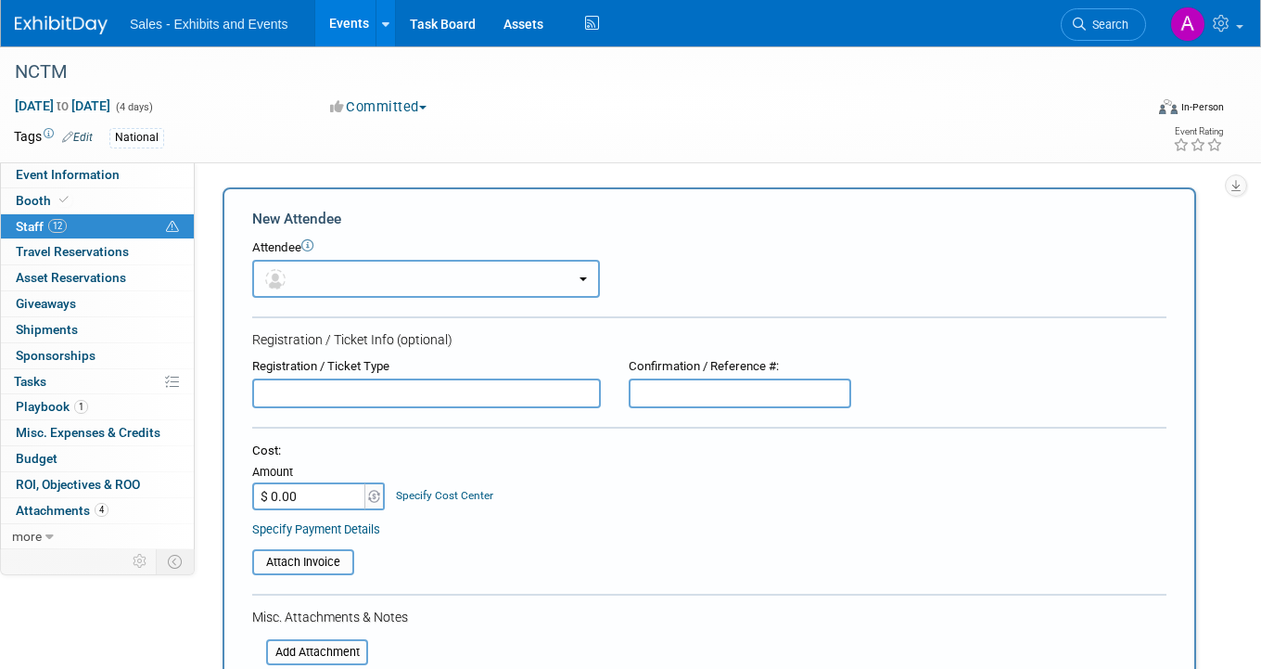
click at [350, 291] on button "button" at bounding box center [426, 279] width 348 height 38
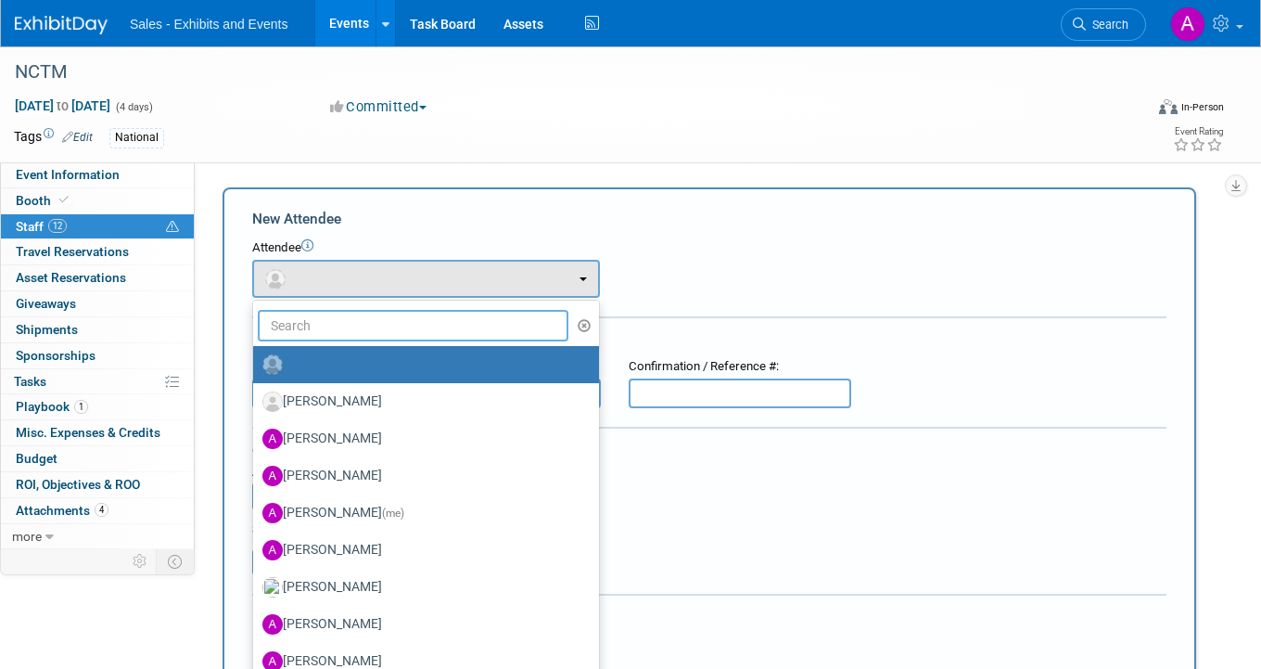
click at [350, 321] on input "text" at bounding box center [413, 326] width 311 height 32
type input "brittan"
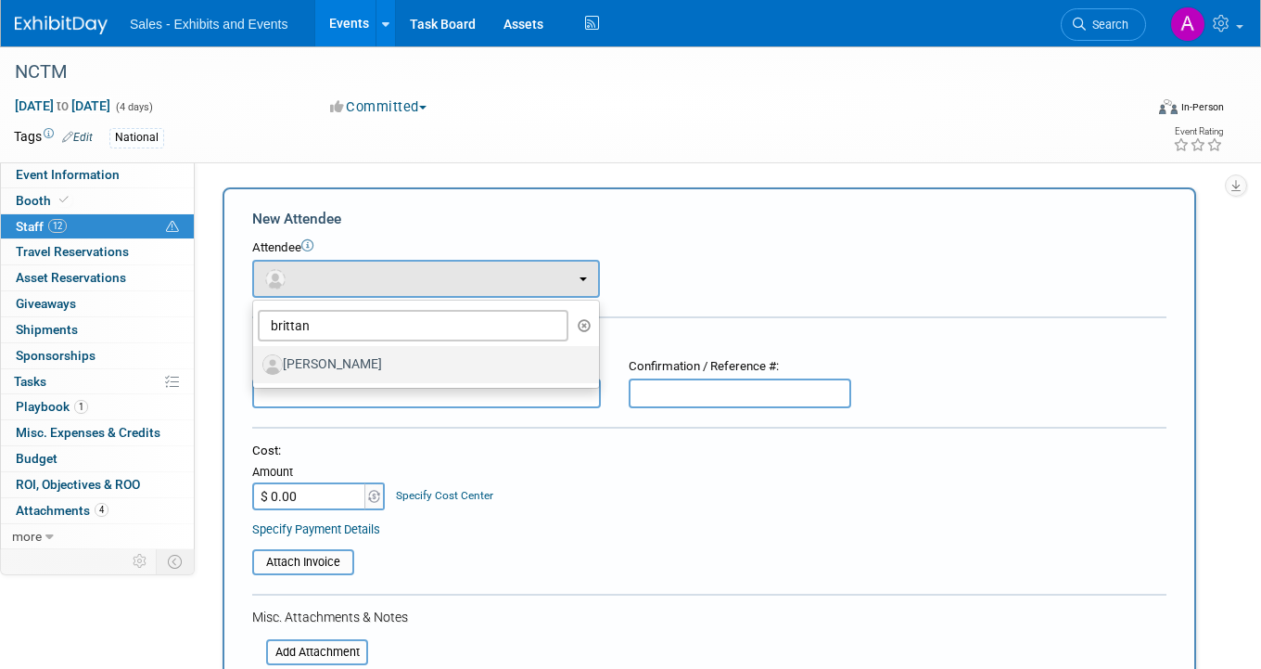
click at [356, 365] on label "Brittany Worthy" at bounding box center [421, 365] width 318 height 30
click at [256, 365] on input "Brittany Worthy" at bounding box center [250, 362] width 12 height 12
select select "b50400a2-be8d-42e1-b1dd-1b05160f632d"
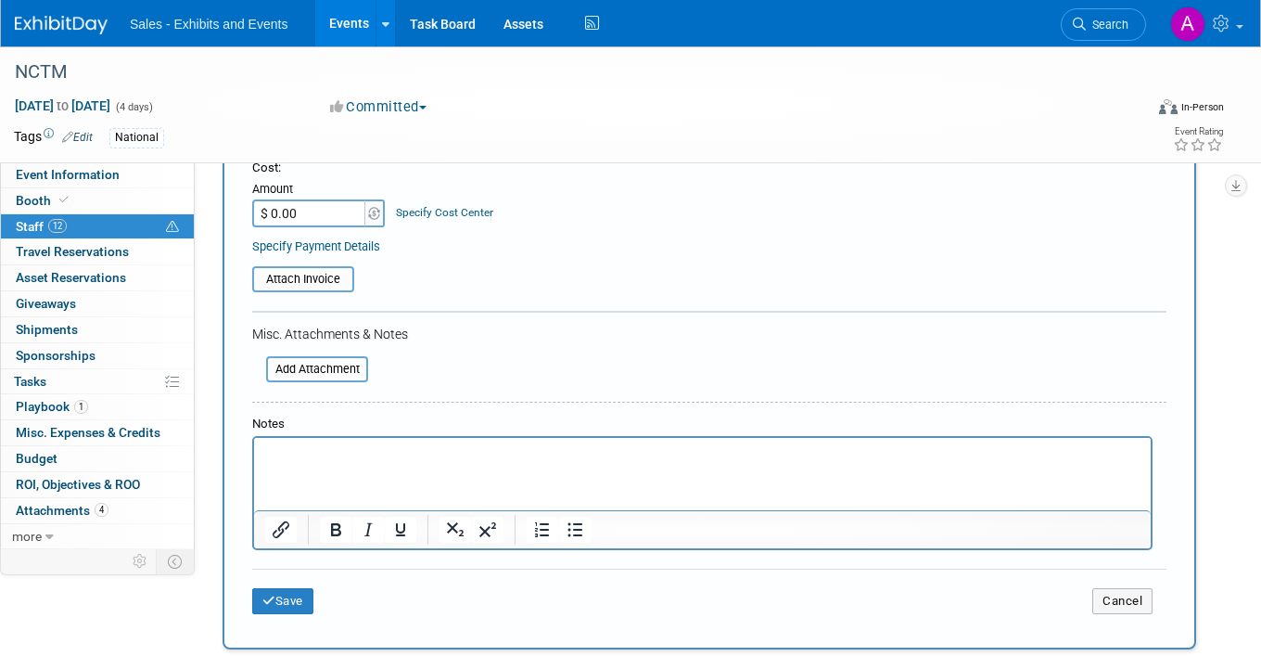
scroll to position [363, 0]
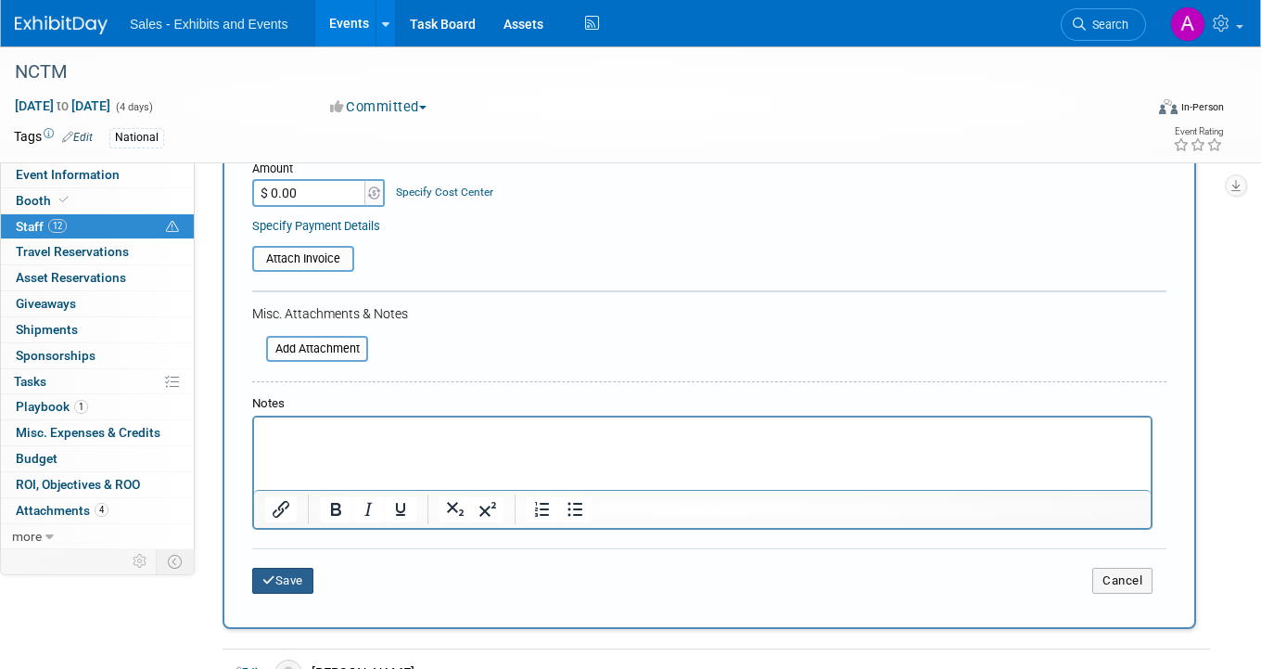
click at [297, 578] on button "Save" at bounding box center [282, 580] width 61 height 26
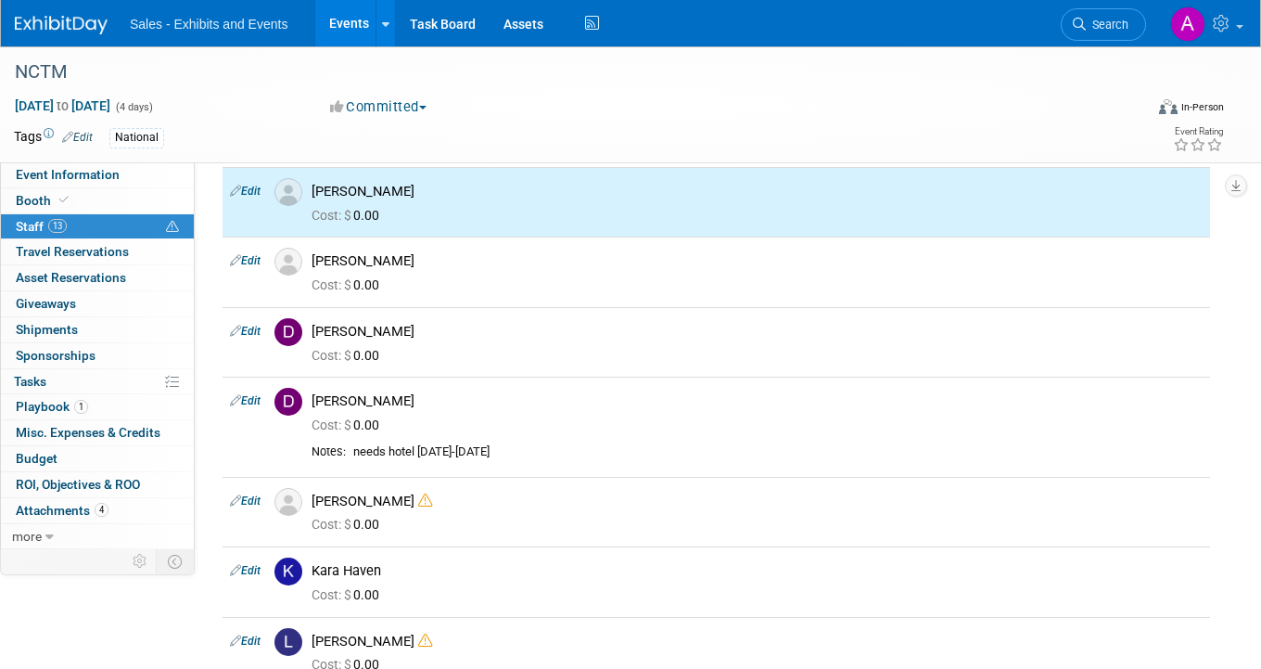
scroll to position [0, 0]
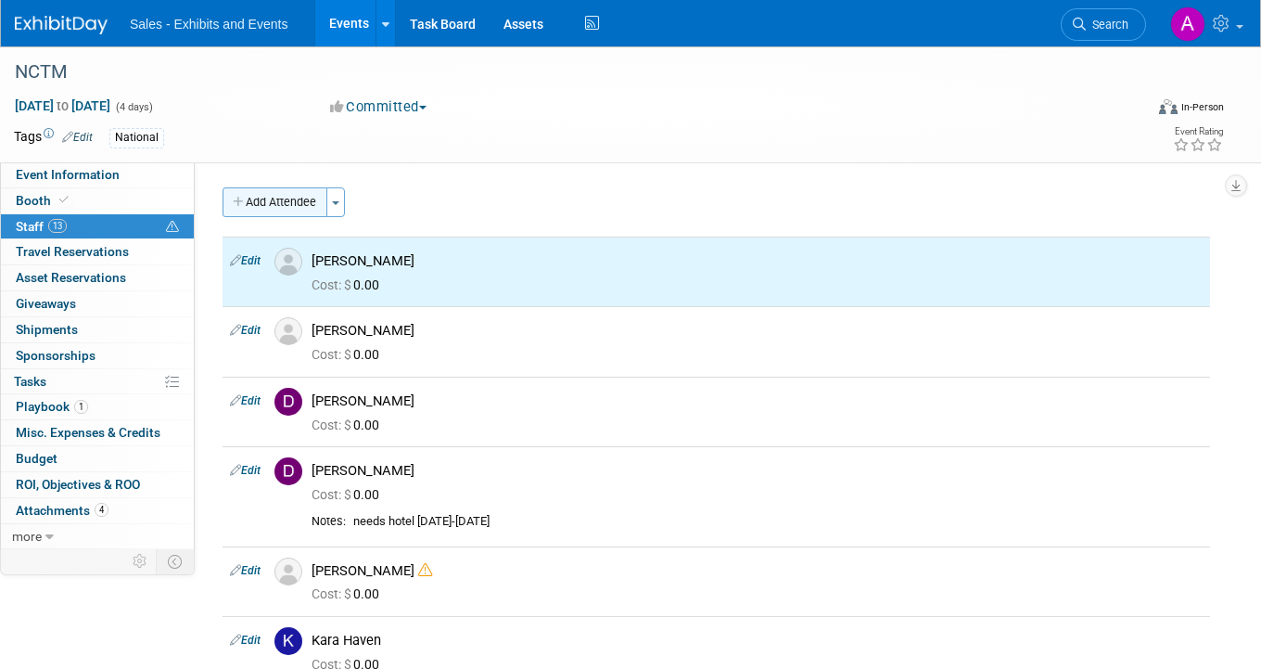
click at [297, 205] on button "Add Attendee" at bounding box center [275, 202] width 105 height 30
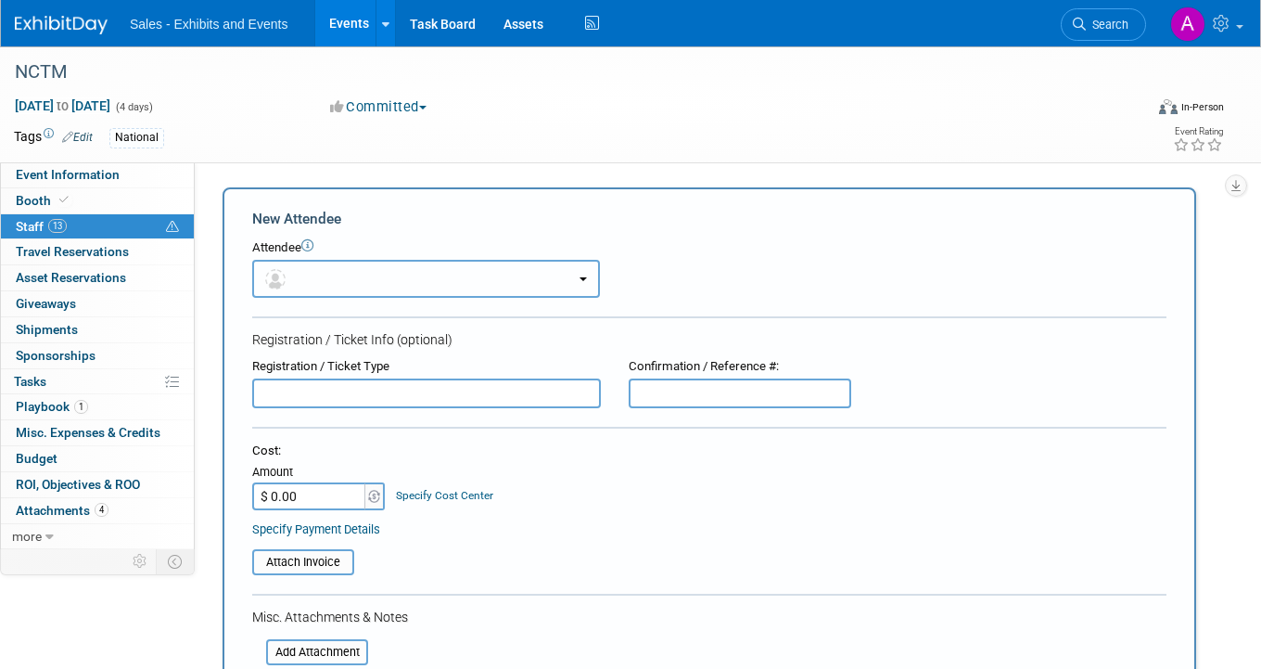
click at [380, 272] on button "button" at bounding box center [426, 279] width 348 height 38
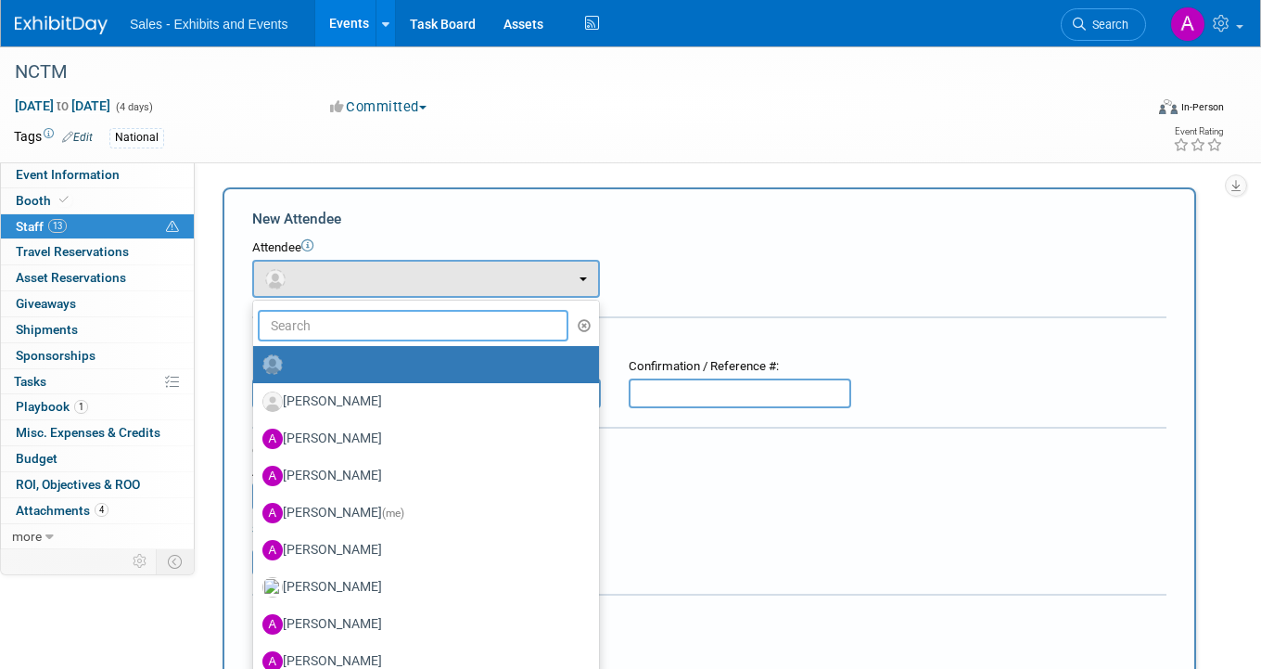
click at [384, 325] on input "text" at bounding box center [413, 326] width 311 height 32
type input "wood"
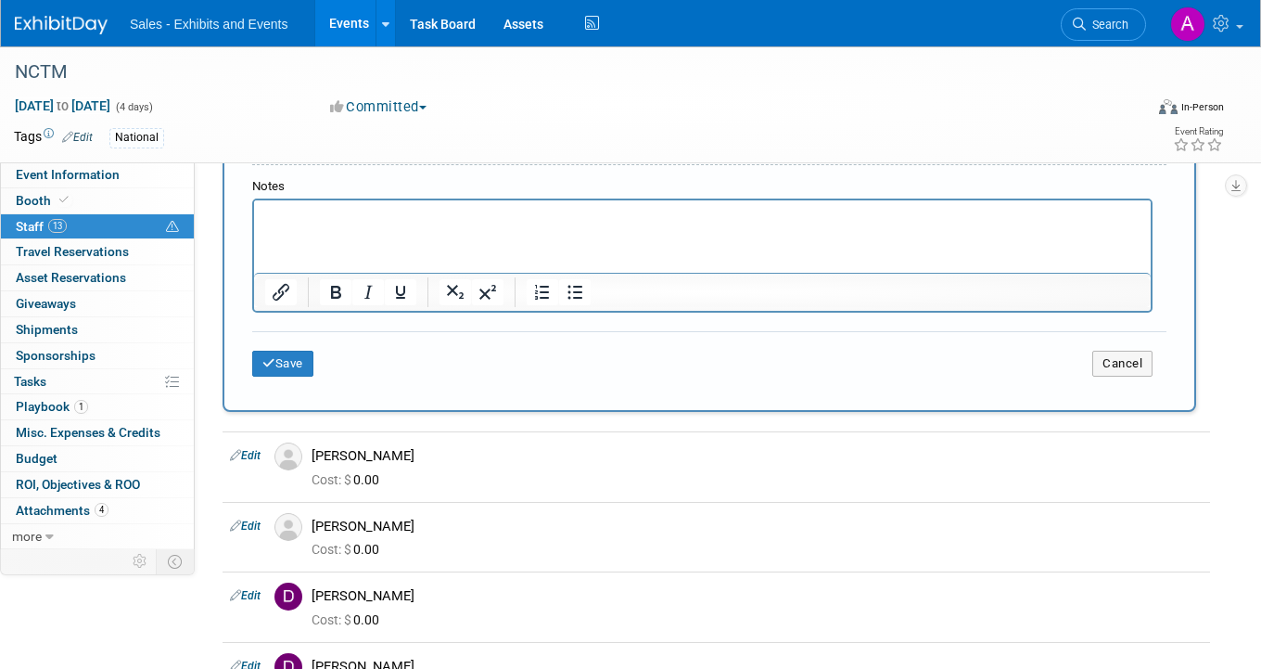
scroll to position [640, 0]
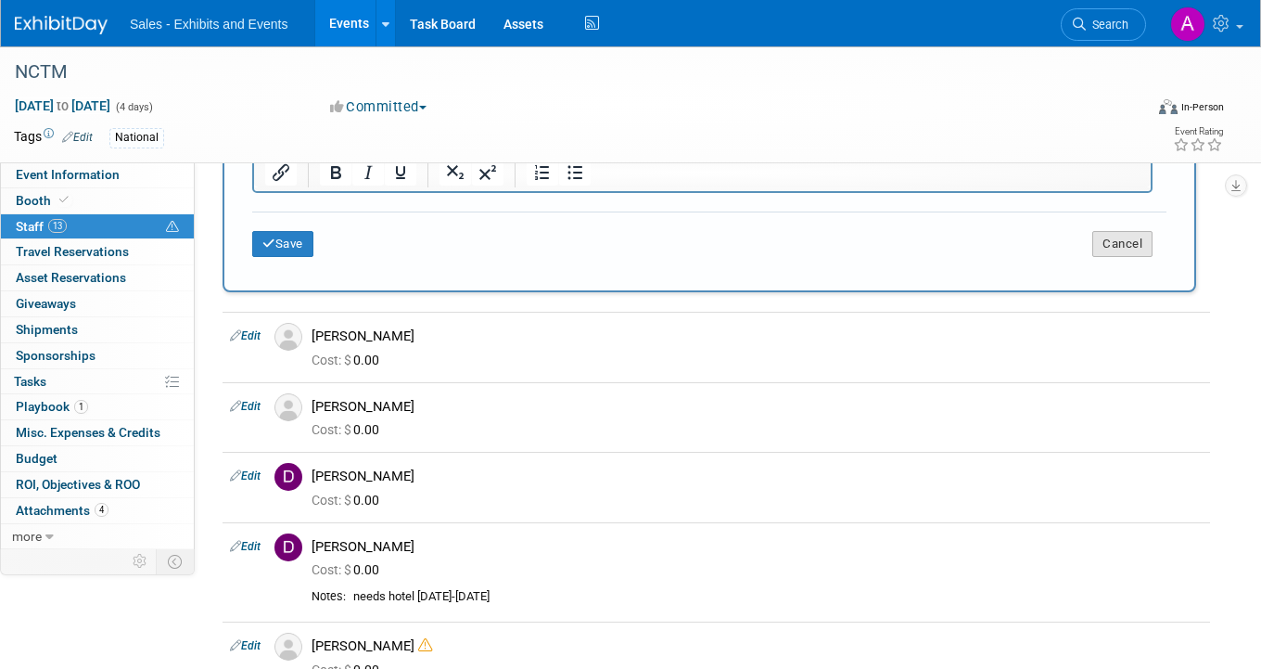
click at [1130, 251] on button "Cancel" at bounding box center [1122, 244] width 60 height 26
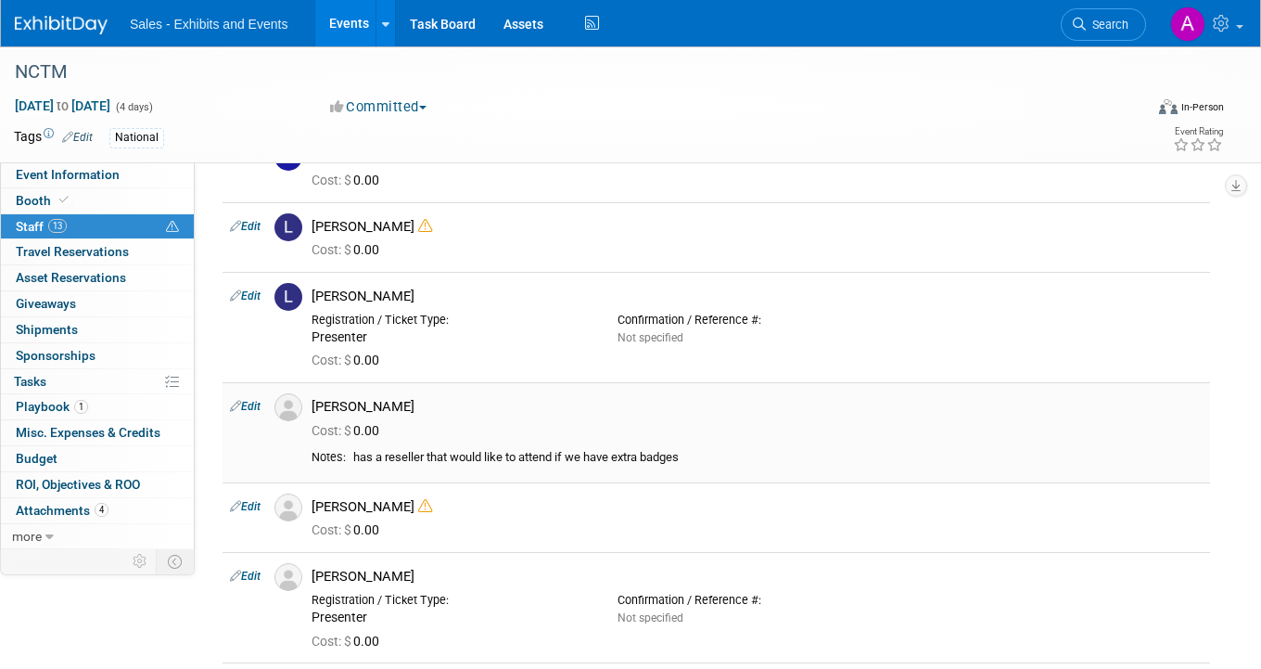
scroll to position [0, 0]
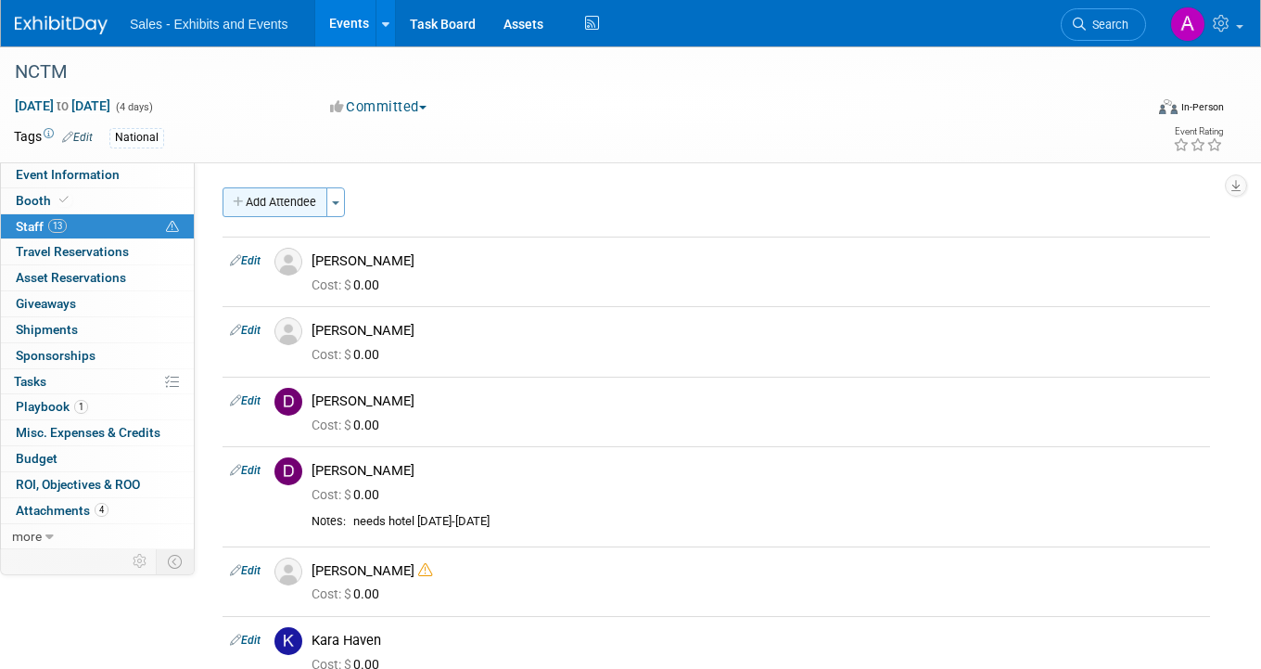
click at [272, 196] on button "Add Attendee" at bounding box center [275, 202] width 105 height 30
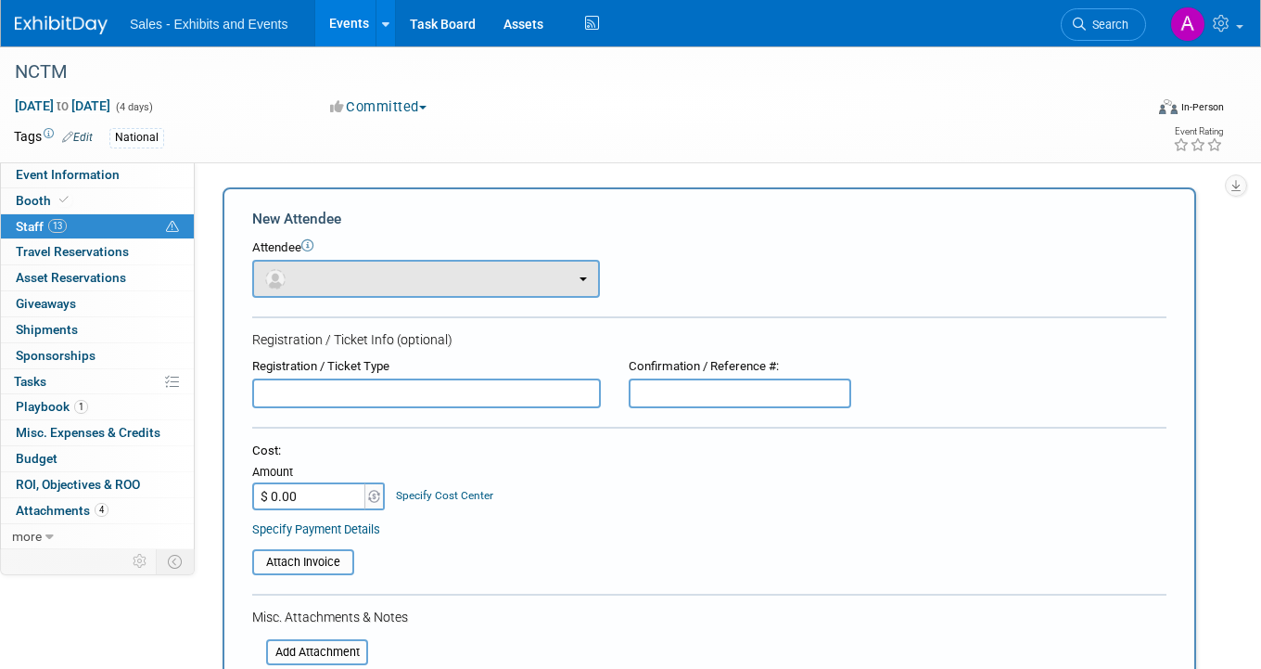
click at [353, 278] on button "button" at bounding box center [426, 279] width 348 height 38
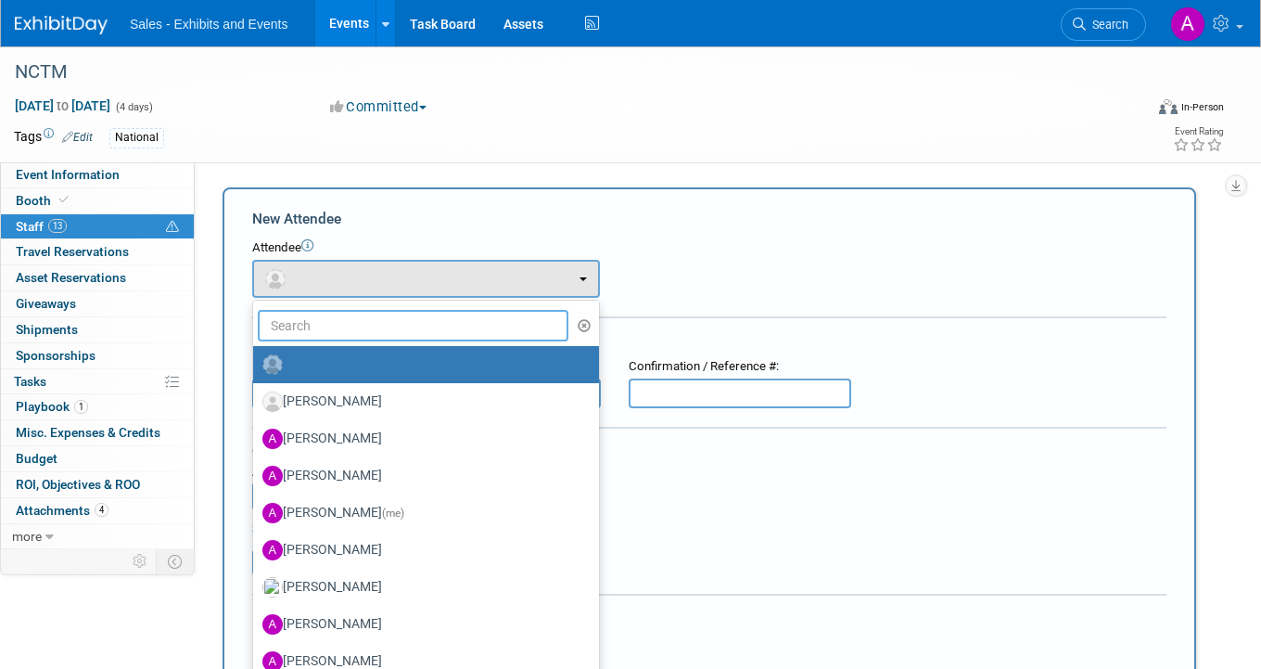
click at [352, 322] on input "text" at bounding box center [413, 326] width 311 height 32
type input "carly"
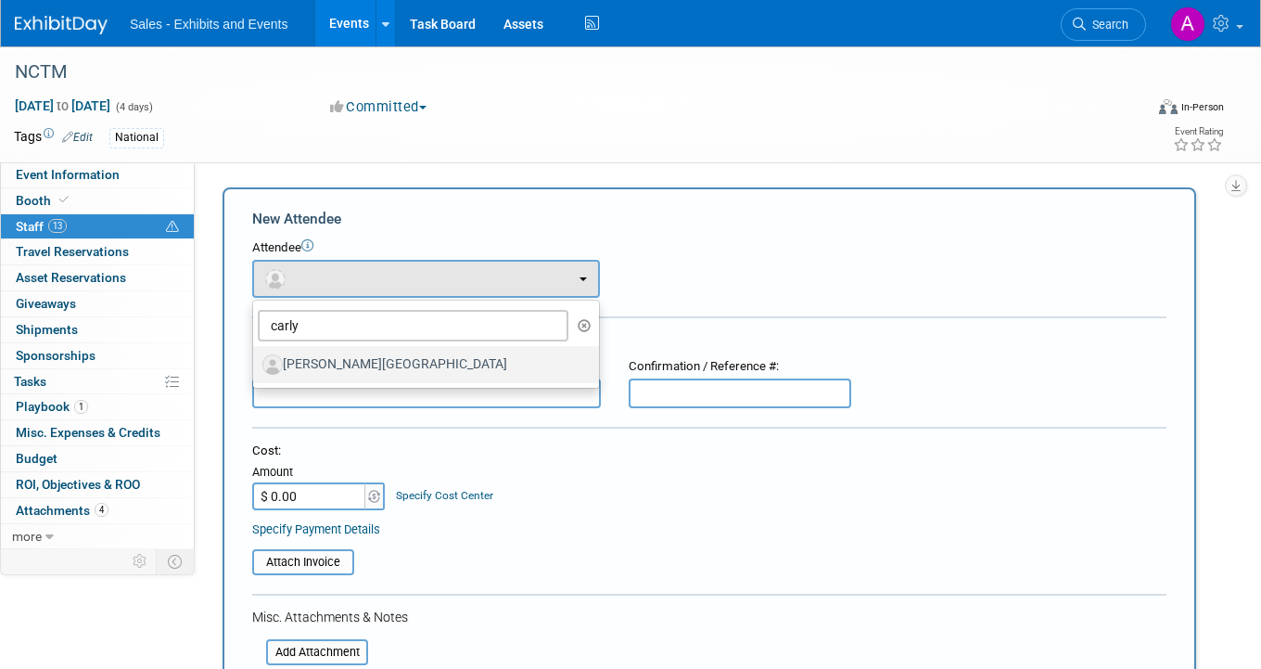
click at [357, 362] on label "[PERSON_NAME][GEOGRAPHIC_DATA]" at bounding box center [421, 365] width 318 height 30
click at [256, 362] on input "[PERSON_NAME][GEOGRAPHIC_DATA]" at bounding box center [250, 362] width 12 height 12
select select "756aaeac-8f9b-4ef7-aa92-fc41afd997b4"
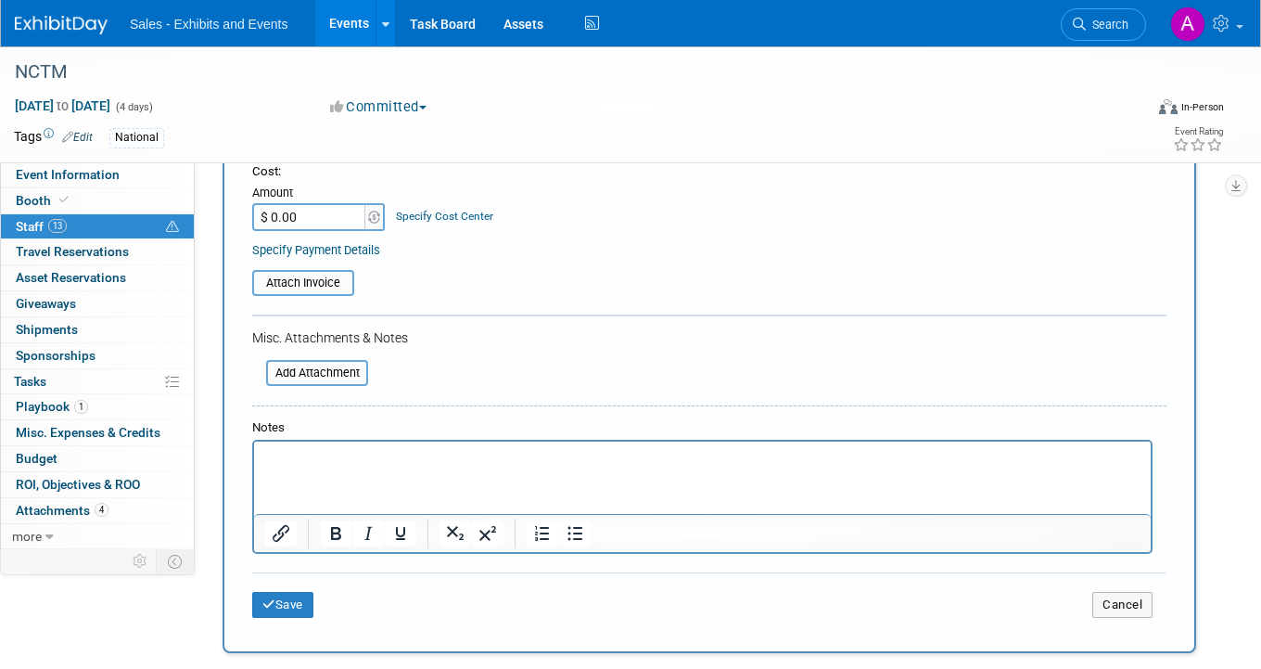
scroll to position [369, 0]
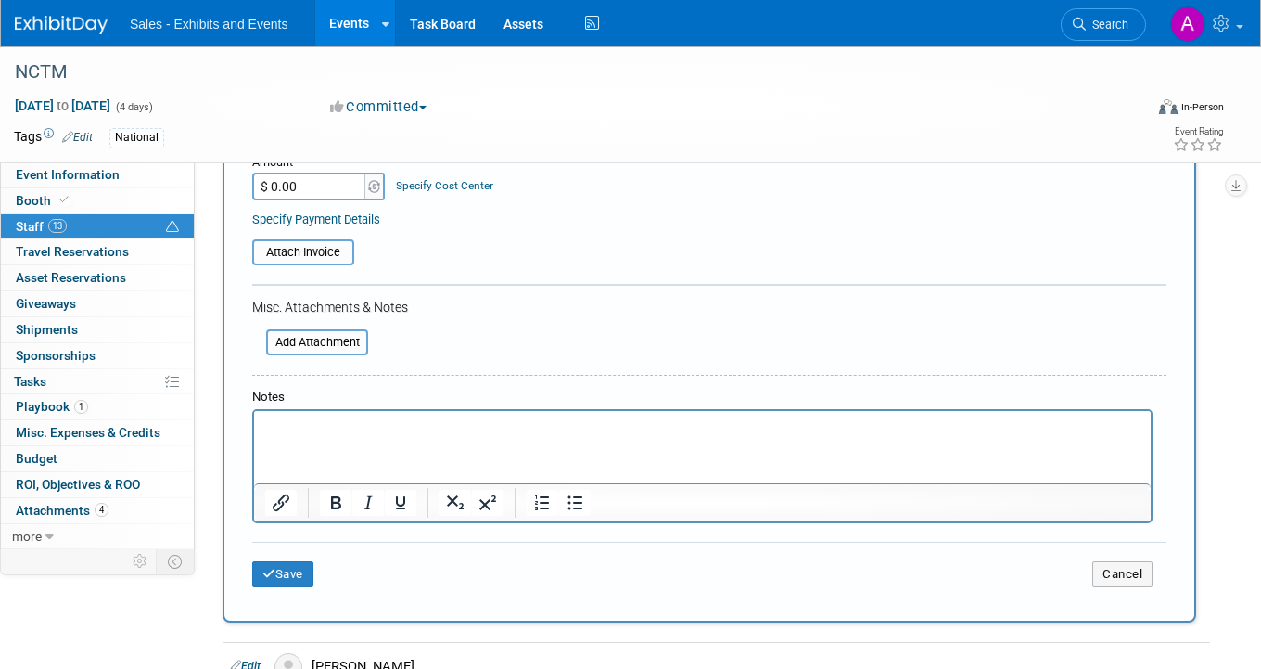
click at [289, 589] on div "Save Cancel" at bounding box center [709, 571] width 914 height 59
click at [293, 581] on button "Save" at bounding box center [282, 574] width 61 height 26
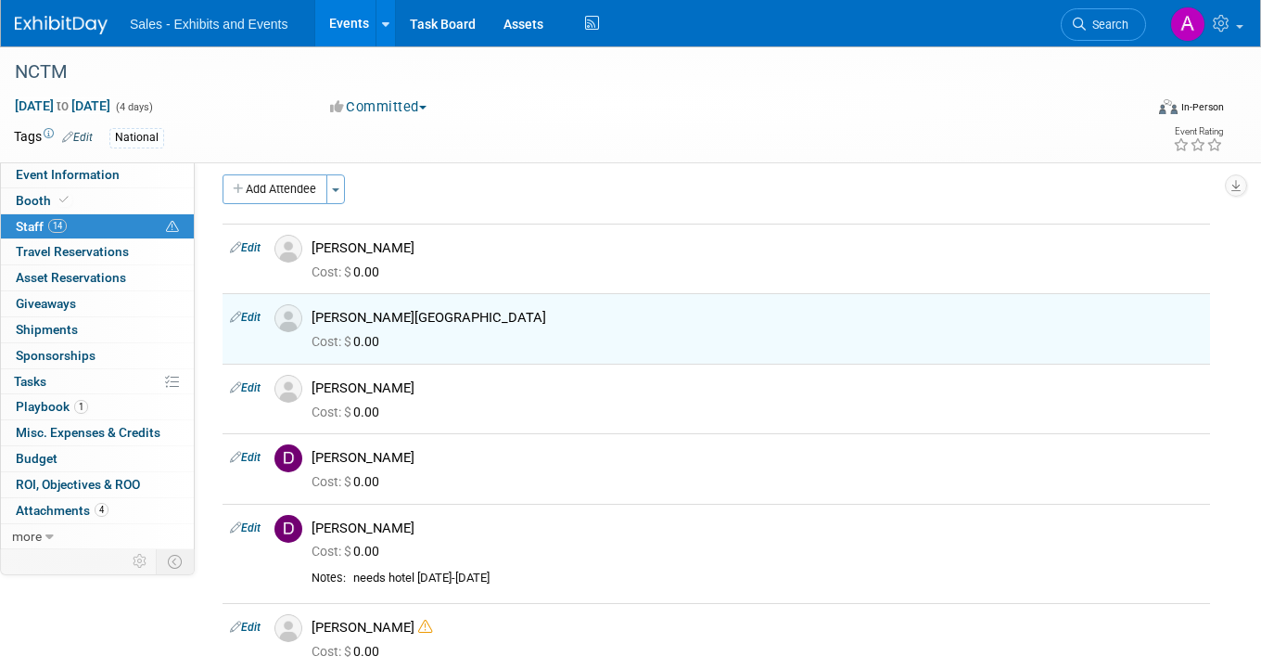
scroll to position [0, 0]
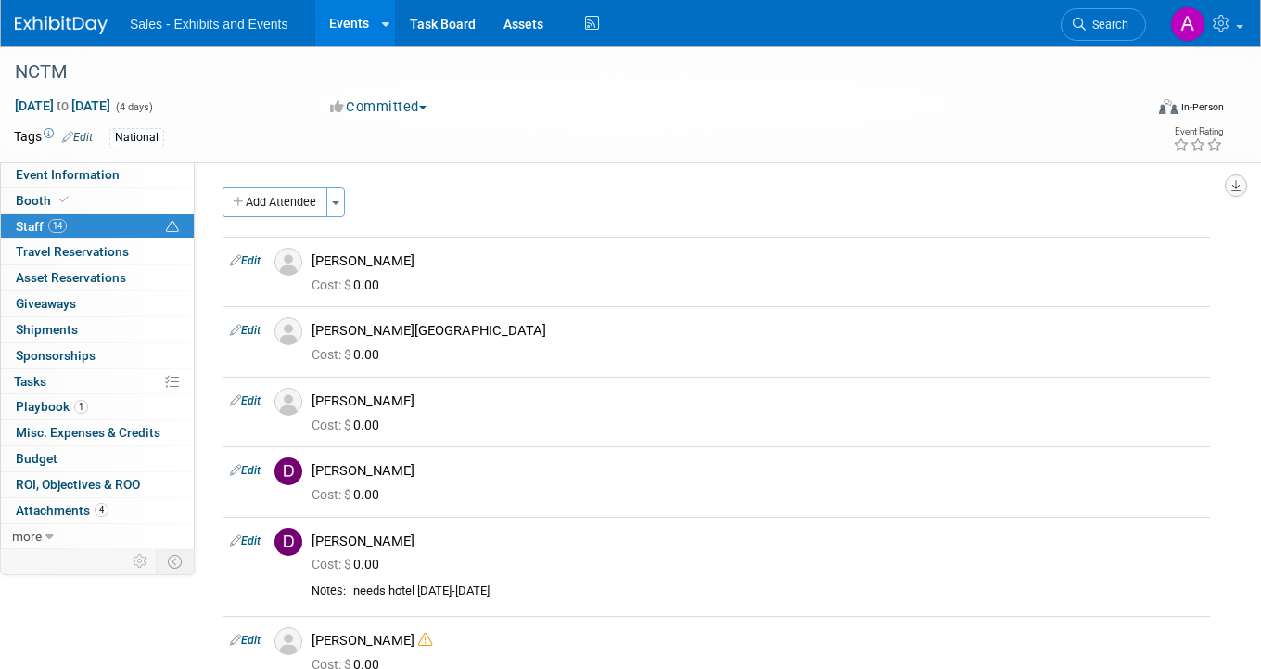
click at [1230, 188] on button "button" at bounding box center [1236, 185] width 22 height 22
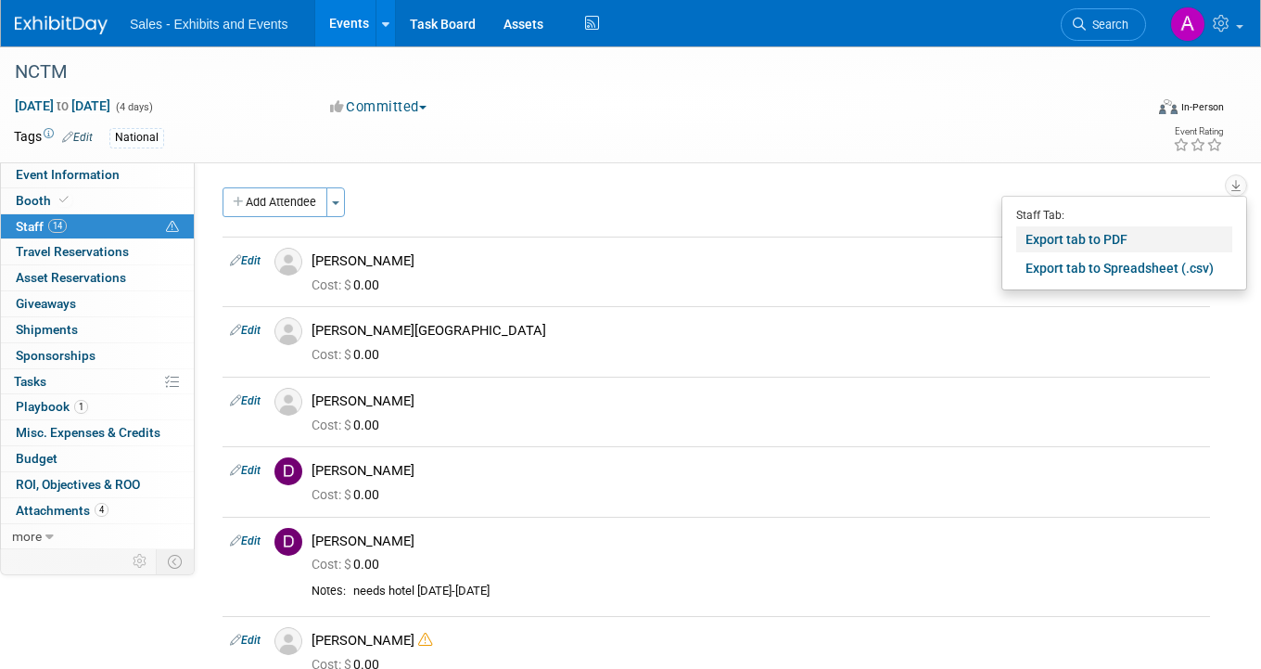
click at [1126, 242] on link "Export tab to PDF" at bounding box center [1124, 239] width 216 height 26
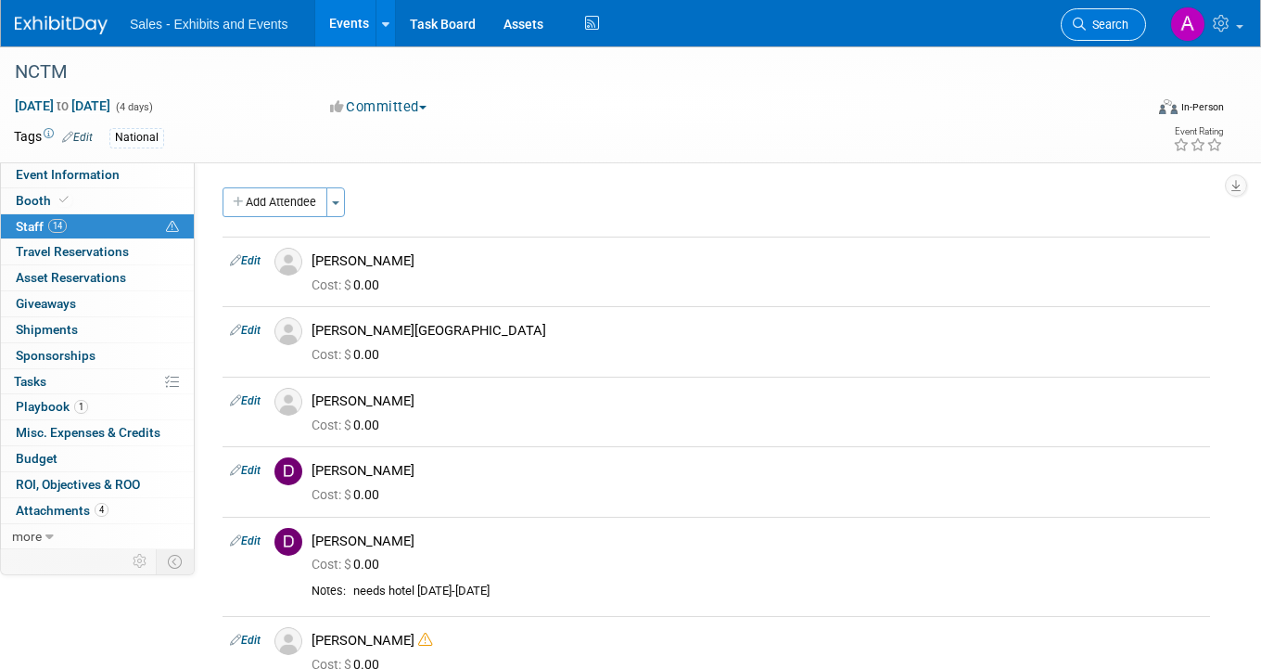
click at [1111, 23] on span "Search" at bounding box center [1107, 25] width 43 height 14
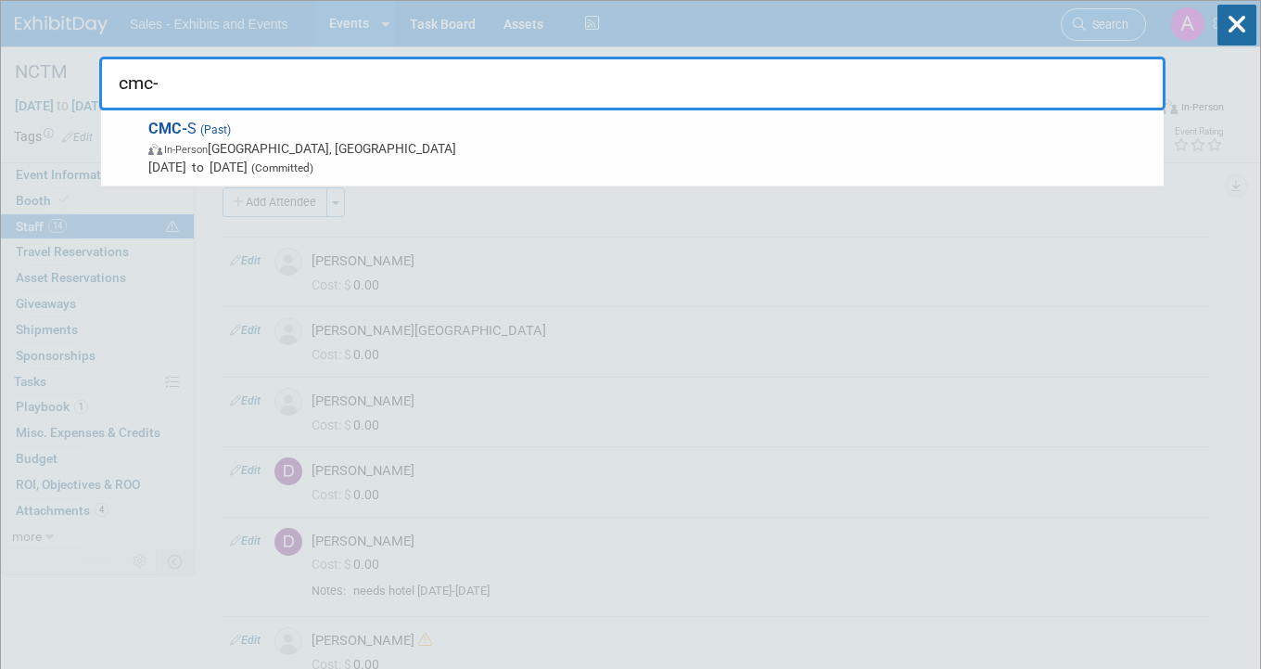
type input "cmc-s"
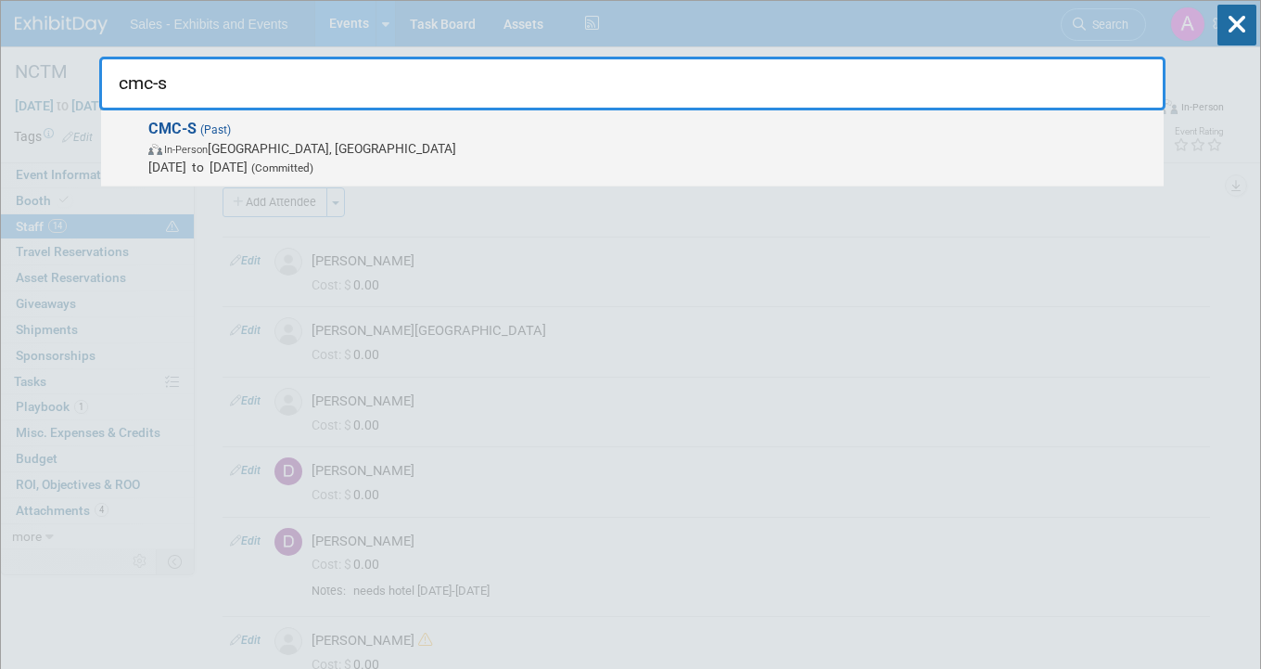
click at [803, 138] on span "CMC-S (Past) In-Person Palm Springs, CA Nov 3, 2023 to Nov 4, 2023 (Committed)" at bounding box center [649, 148] width 1012 height 57
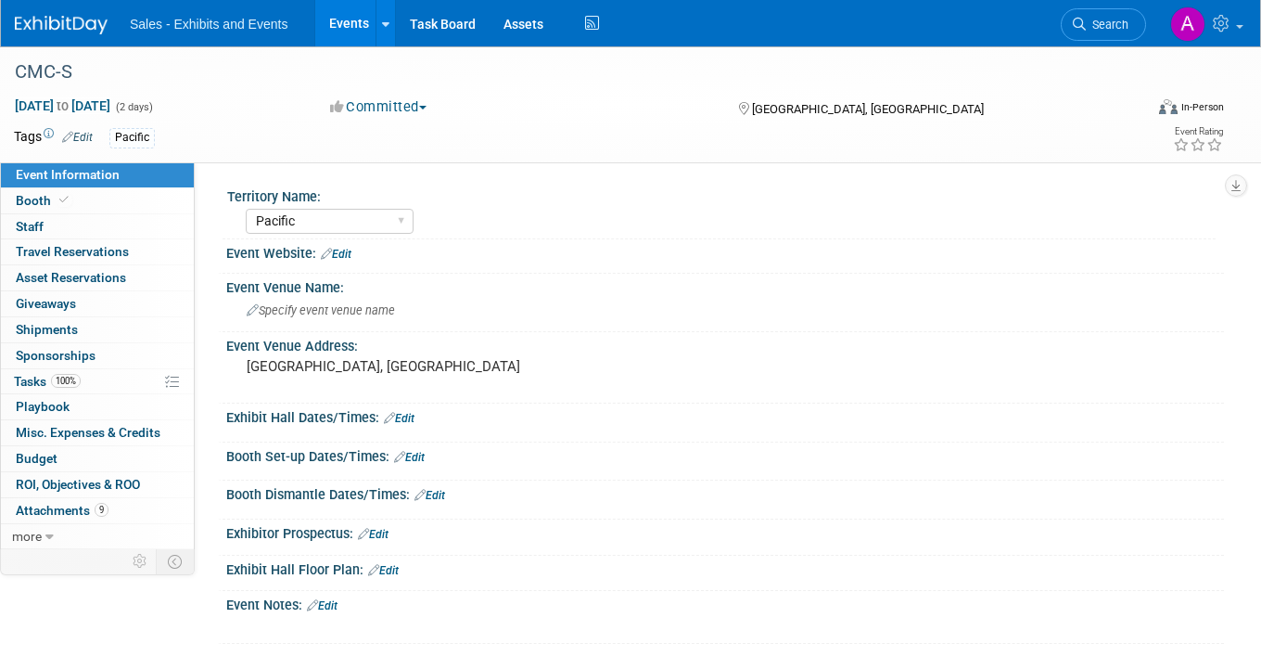
select select "Pacific"
click at [118, 250] on span "Travel Reservations 0" at bounding box center [72, 251] width 113 height 15
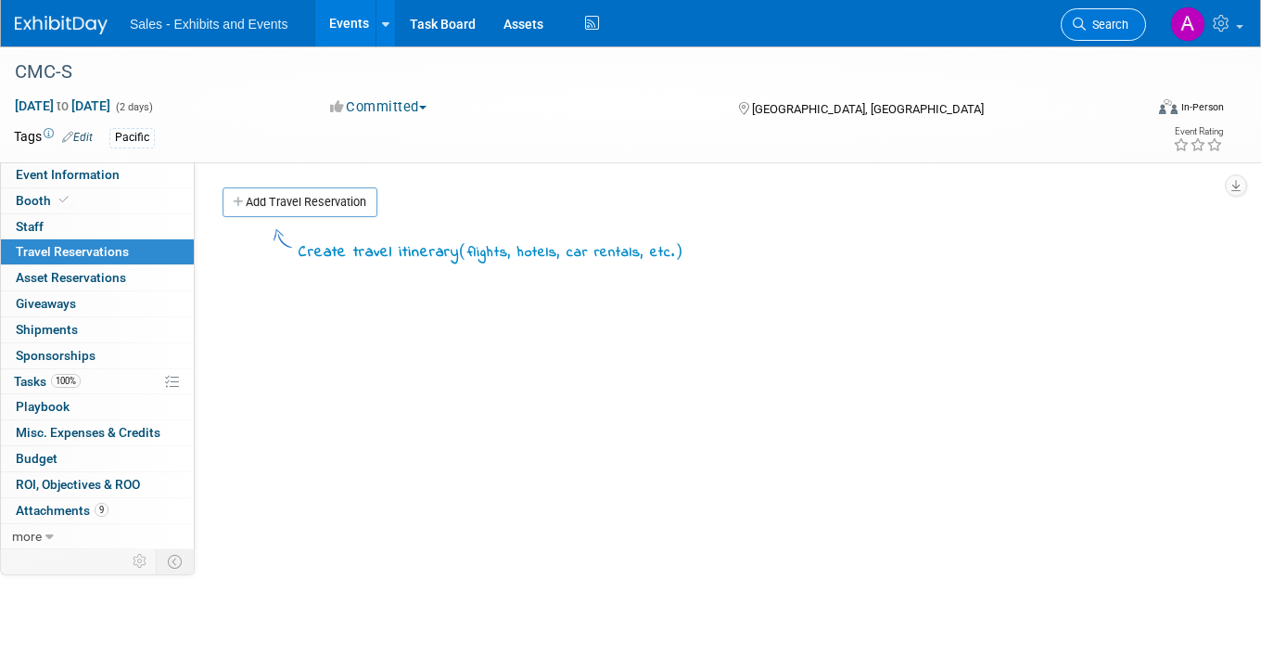
click at [1114, 23] on span "Search" at bounding box center [1107, 25] width 43 height 14
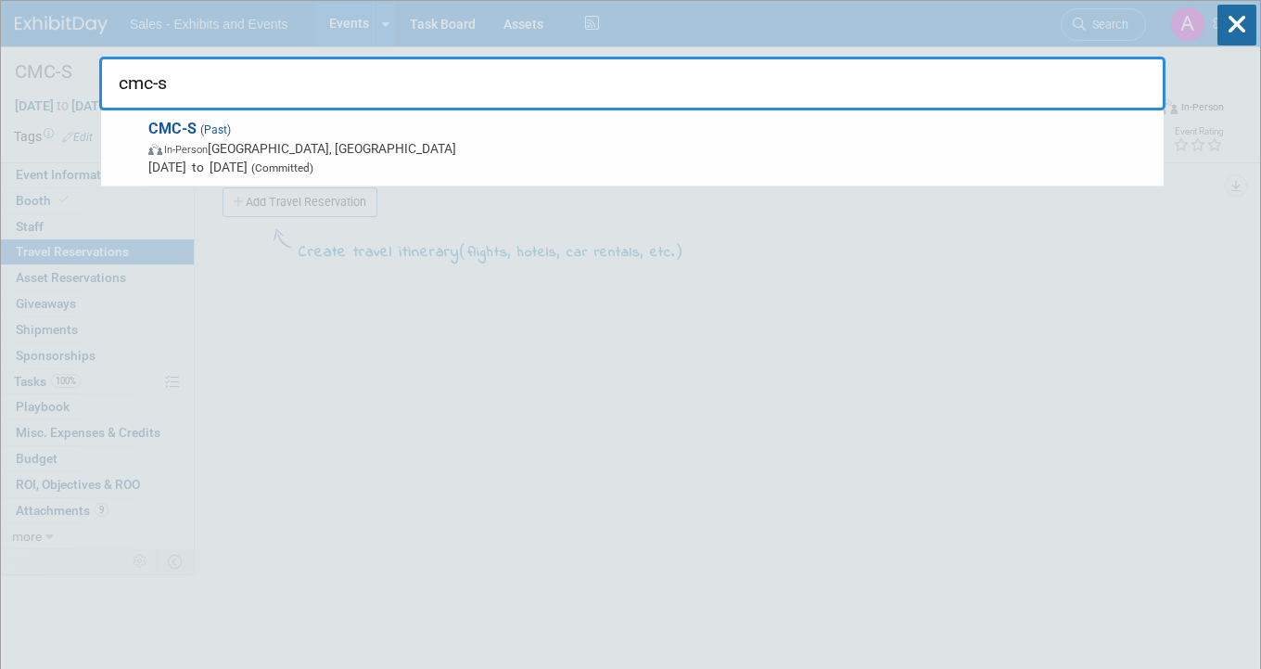
type input "cmc-s"
click at [889, 18] on div "cmc-s CMC-S (Past) In-Person [GEOGRAPHIC_DATA], [GEOGRAPHIC_DATA] [DATE] to [DA…" at bounding box center [632, 55] width 1066 height 109
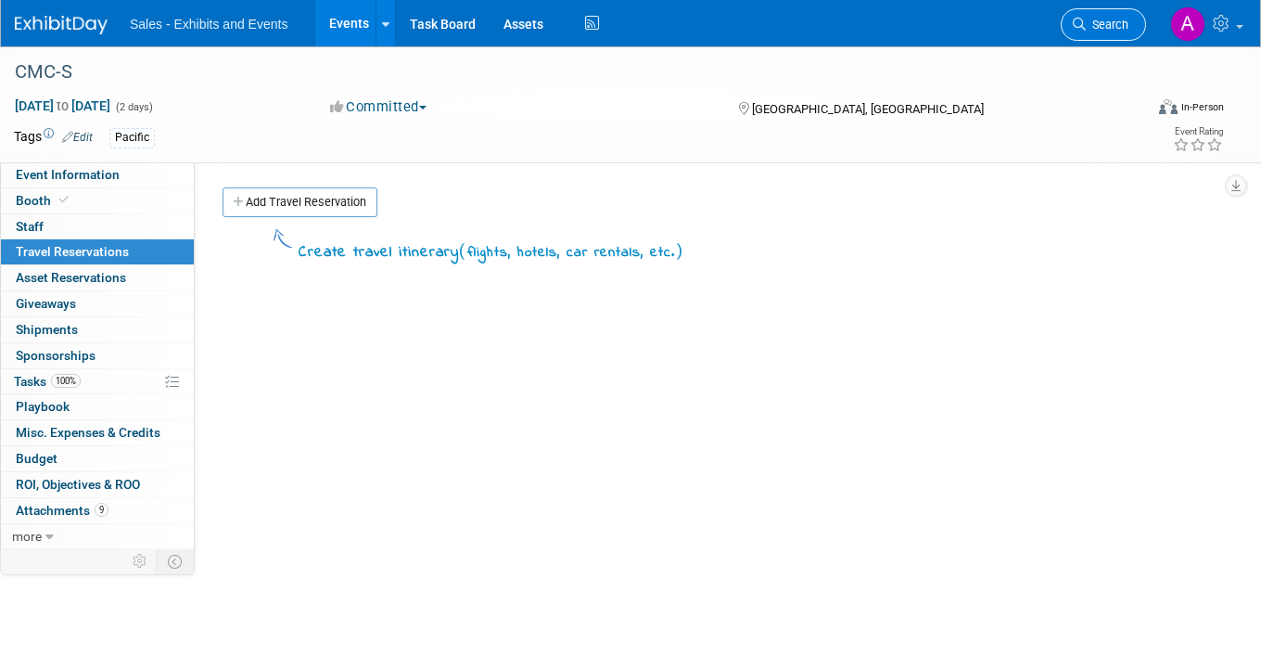
click at [1104, 19] on span "Search" at bounding box center [1107, 25] width 43 height 14
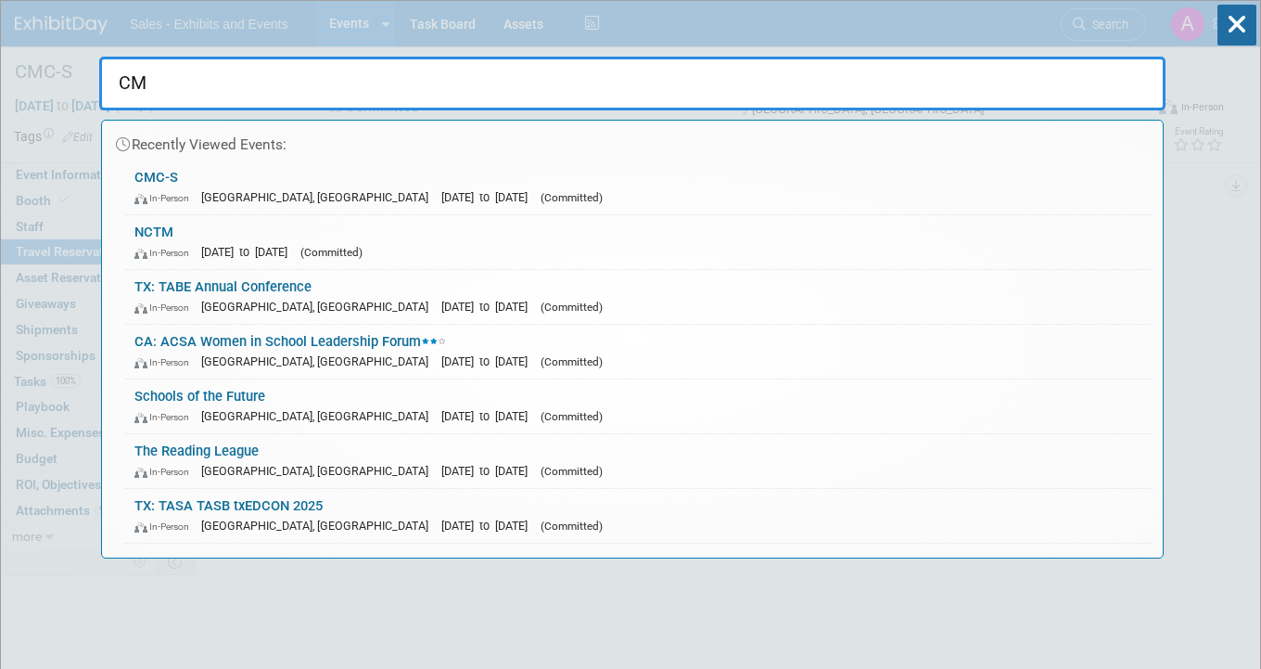
type input "CMC"
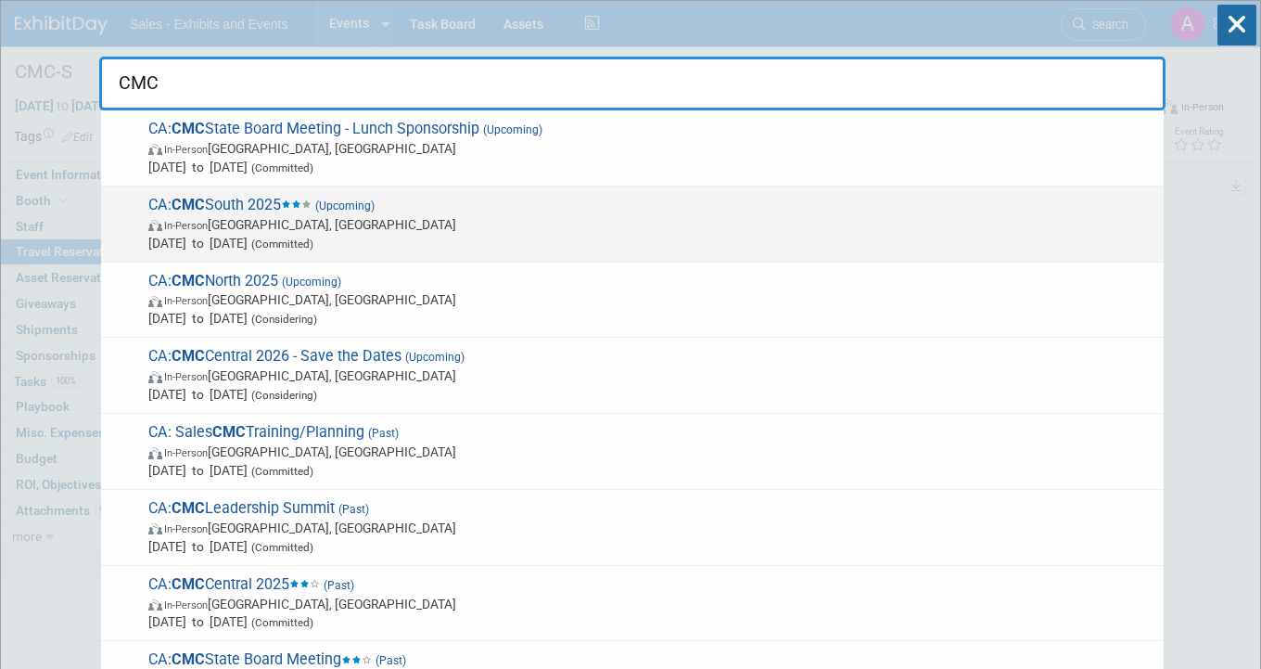
click at [217, 199] on span "CA: CMC South 2025 (Upcoming) In-Person Palm Springs, CA Nov 7, 2025 to Nov 8, …" at bounding box center [649, 224] width 1012 height 57
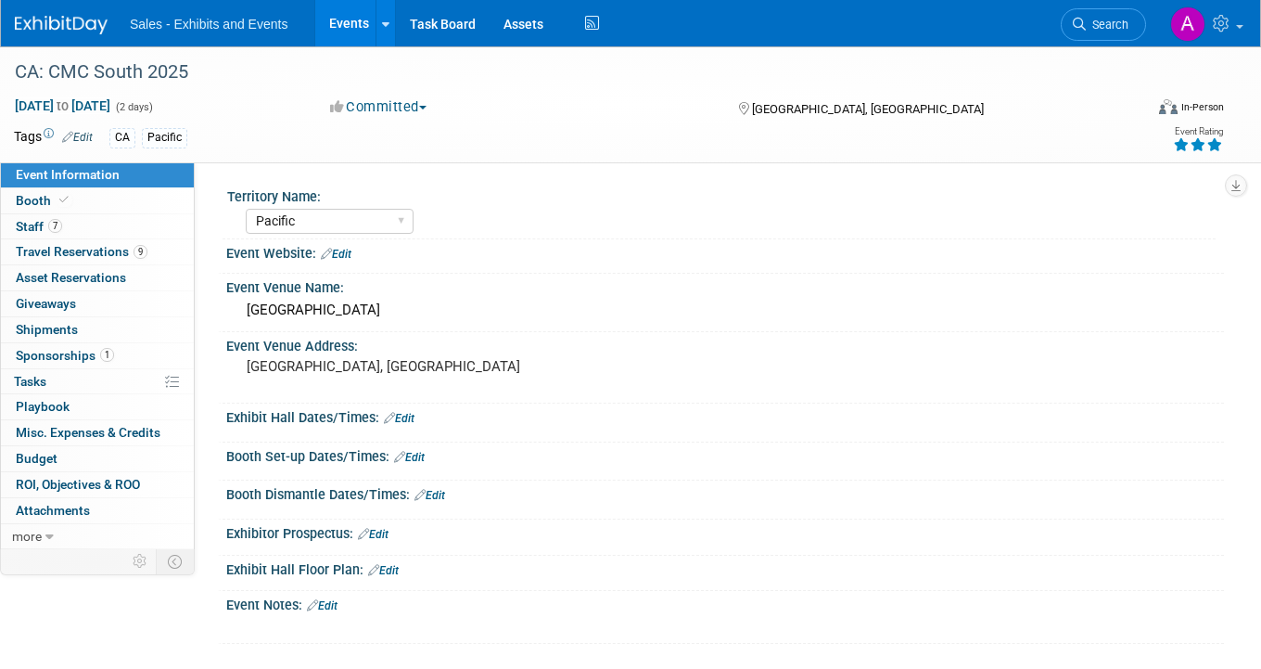
select select "Pacific"
click at [108, 246] on span "Travel Reservations 9" at bounding box center [82, 251] width 132 height 15
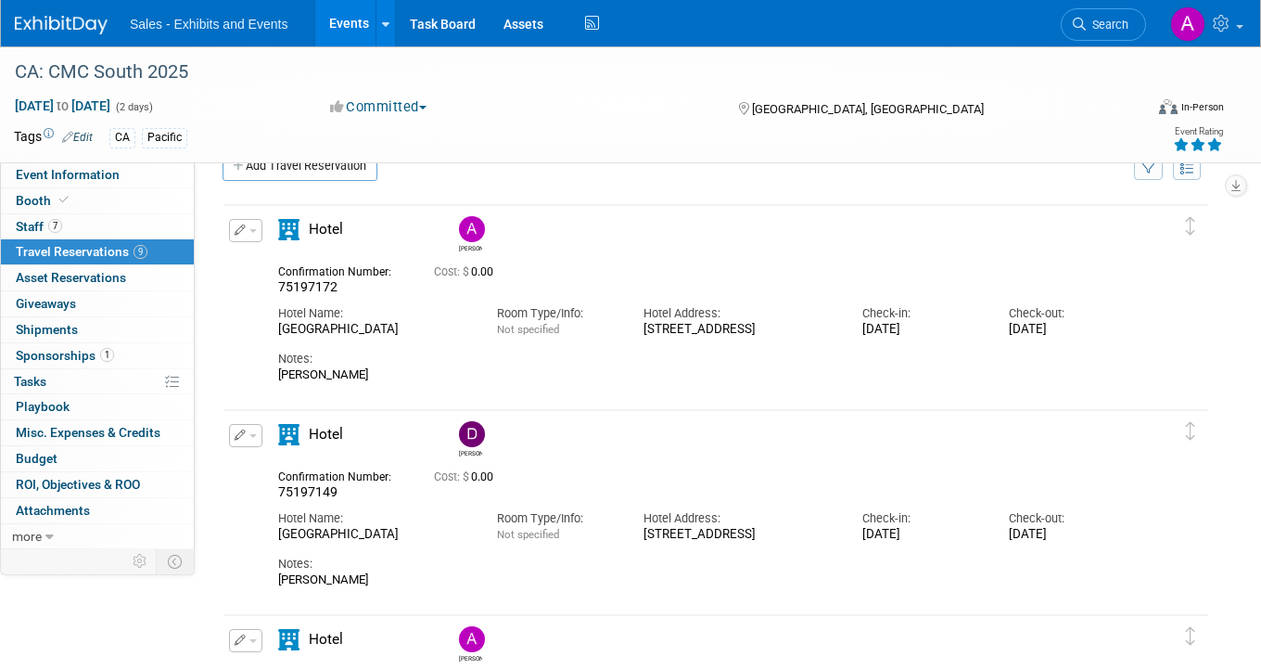
scroll to position [23, 0]
